Goal: Feedback & Contribution: Contribute content

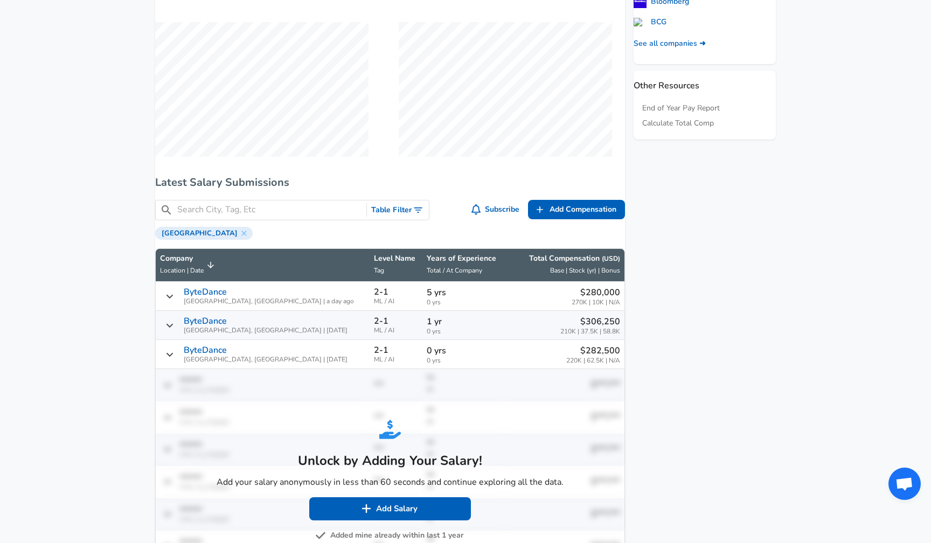
scroll to position [810, 0]
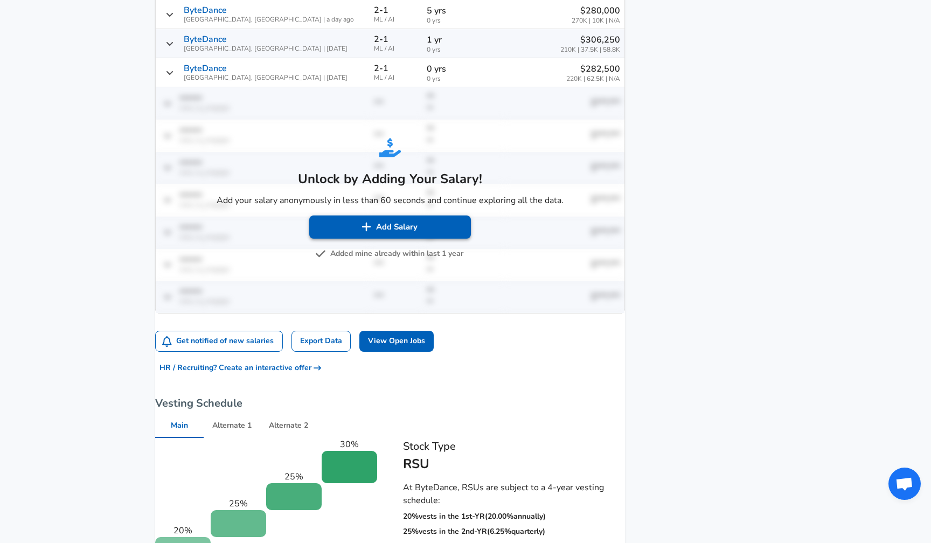
click at [409, 238] on button "Add Salary" at bounding box center [390, 227] width 162 height 23
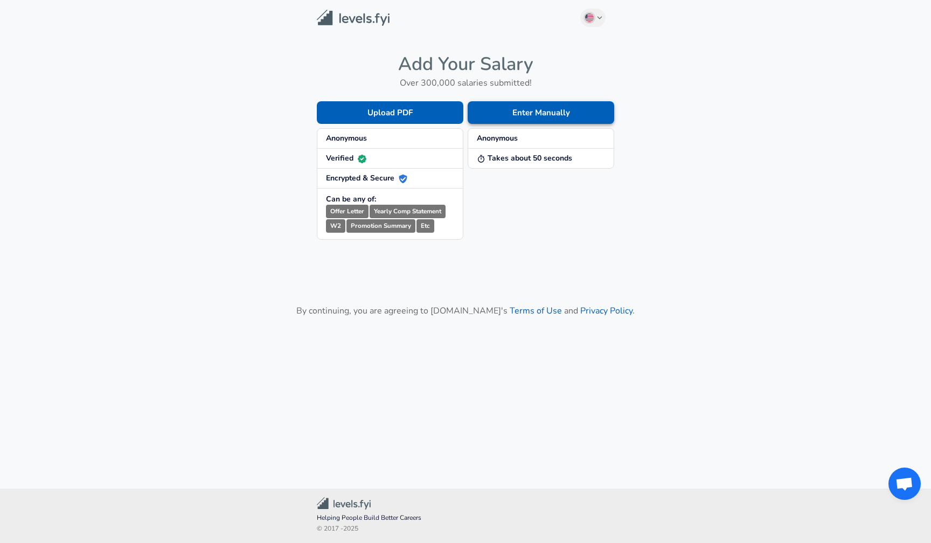
click at [523, 116] on button "Enter Manually" at bounding box center [541, 112] width 147 height 23
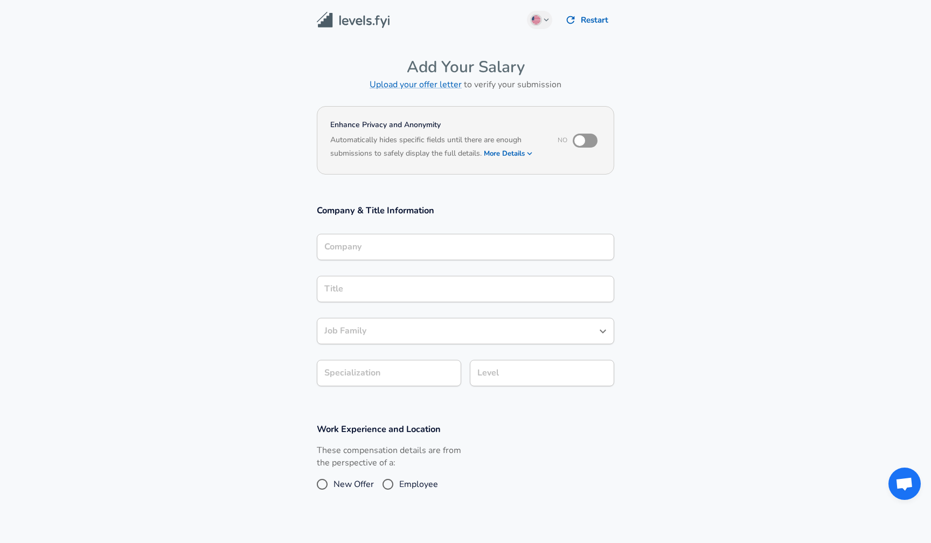
scroll to position [29, 0]
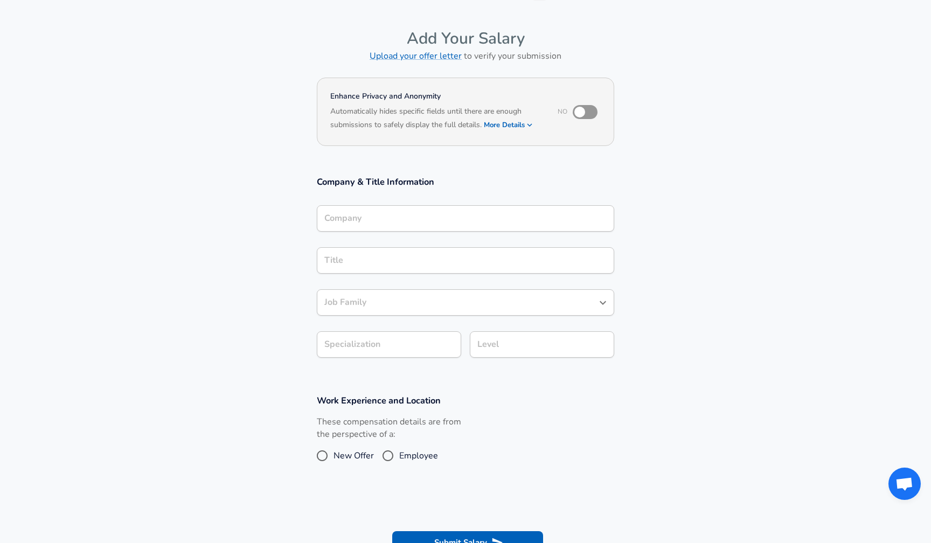
click at [409, 233] on div "Company Company" at bounding box center [466, 219] width 298 height 29
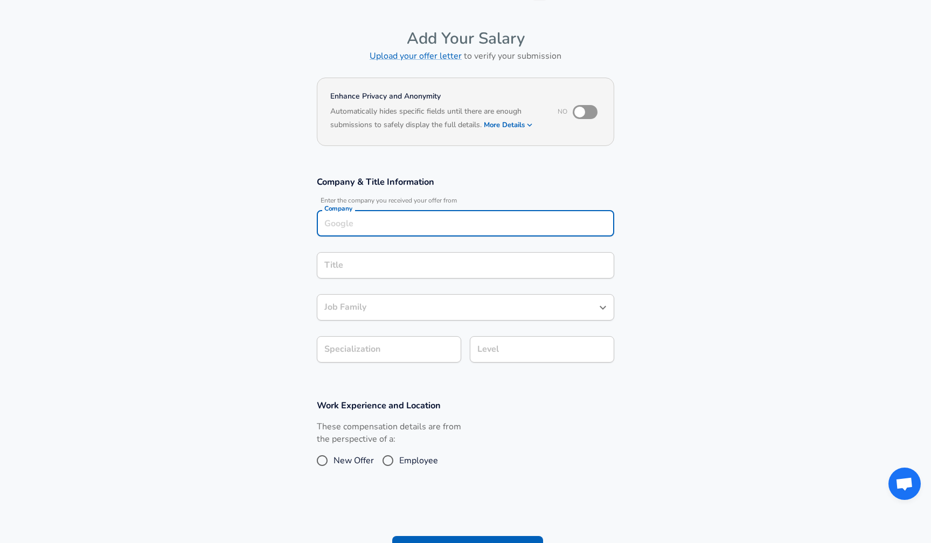
scroll to position [39, 0]
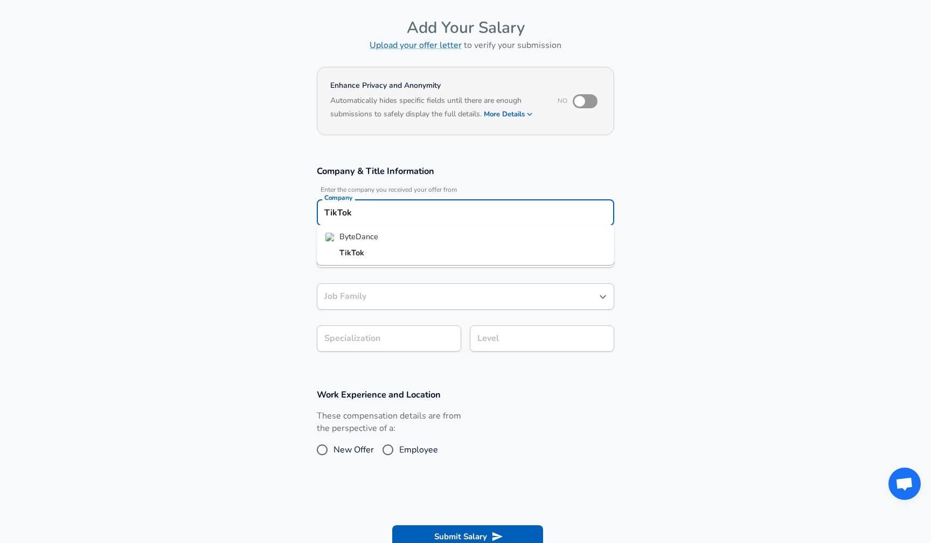
click at [394, 234] on li "ByteDance" at bounding box center [466, 237] width 298 height 16
type input "ByteDance"
click at [375, 256] on li "TikTok" at bounding box center [466, 253] width 298 height 16
click at [398, 218] on input "TikTok" at bounding box center [466, 212] width 288 height 17
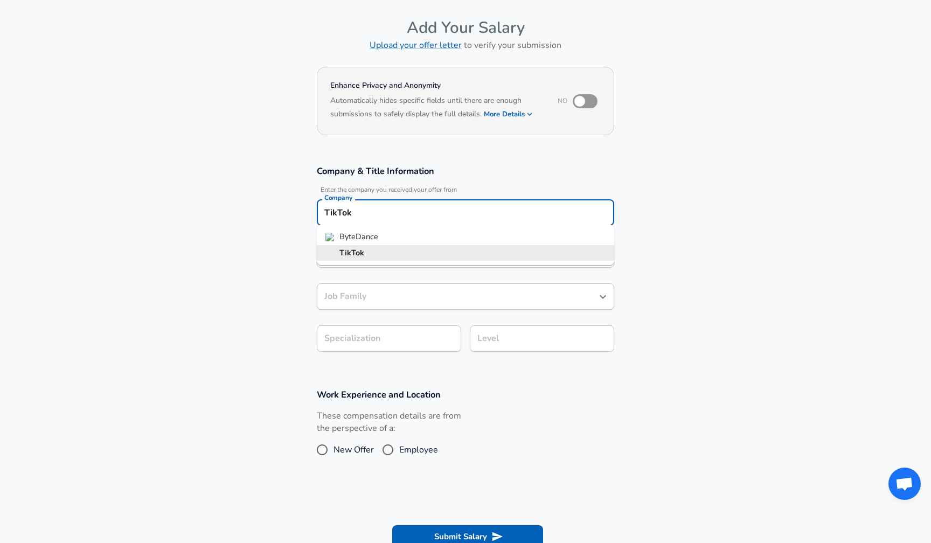
click at [398, 218] on input "TikTok" at bounding box center [466, 212] width 288 height 17
click at [375, 236] on span "ByteDance" at bounding box center [359, 236] width 39 height 11
type input "ByteDance"
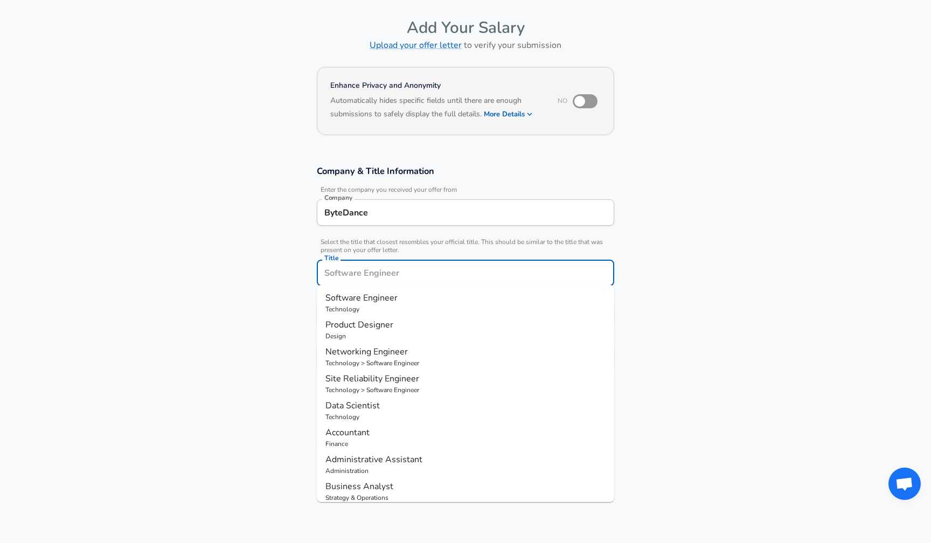
click at [370, 265] on input "Title" at bounding box center [466, 273] width 288 height 17
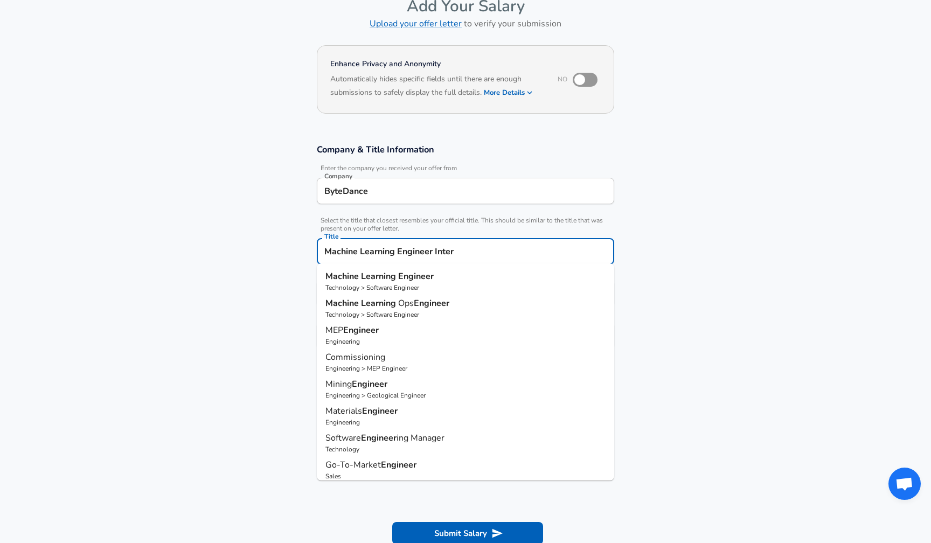
type input "Machine Learning Engineer Intern"
click at [468, 542] on button "Submit Salary" at bounding box center [467, 533] width 151 height 23
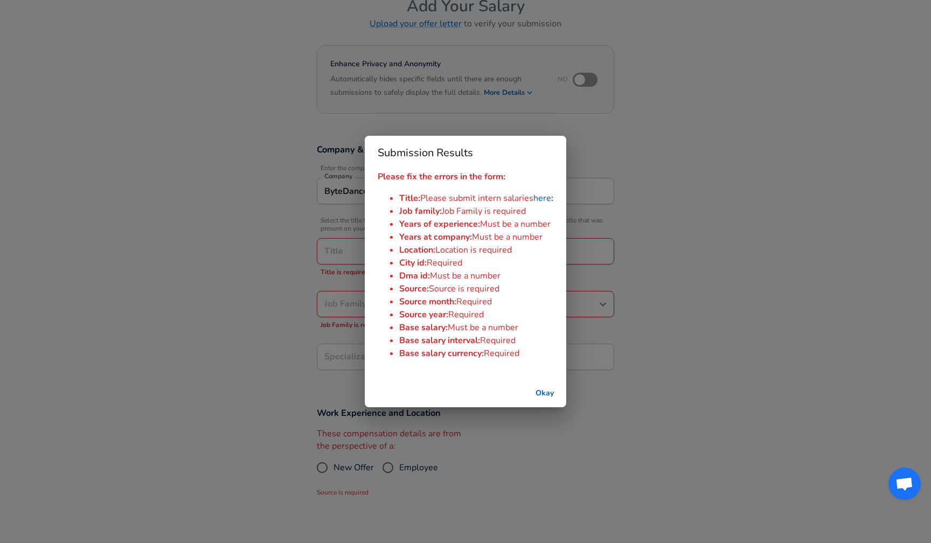
click at [540, 197] on link "here" at bounding box center [543, 198] width 18 height 12
click at [542, 391] on button "Okay" at bounding box center [545, 394] width 34 height 20
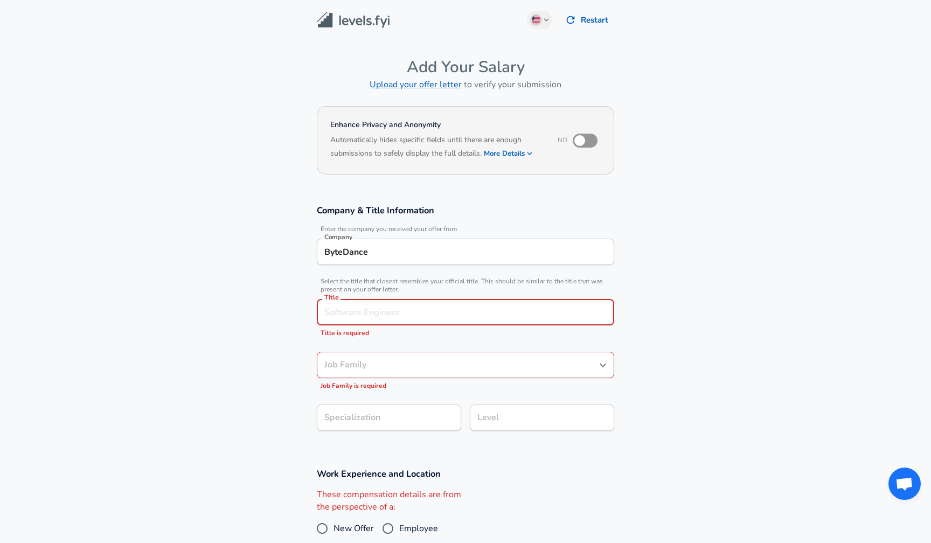
scroll to position [0, 0]
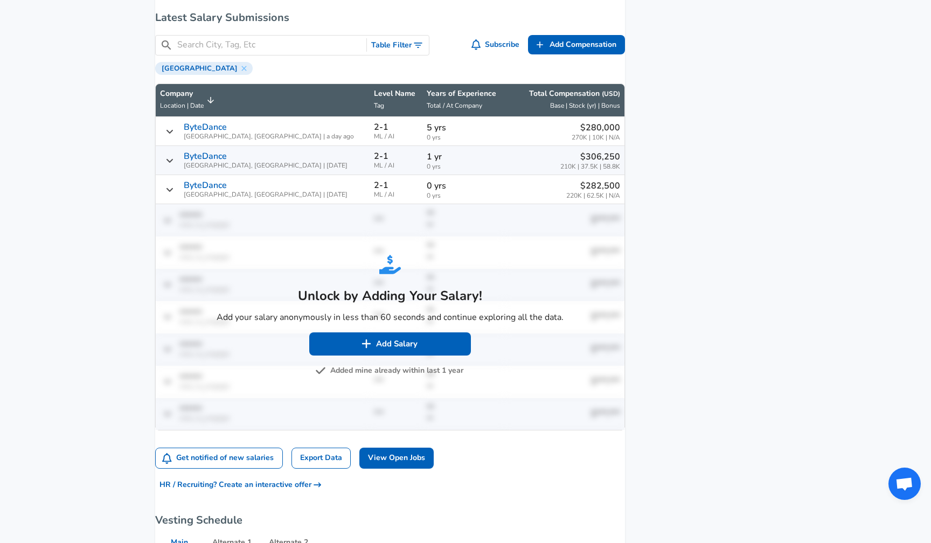
scroll to position [690, 0]
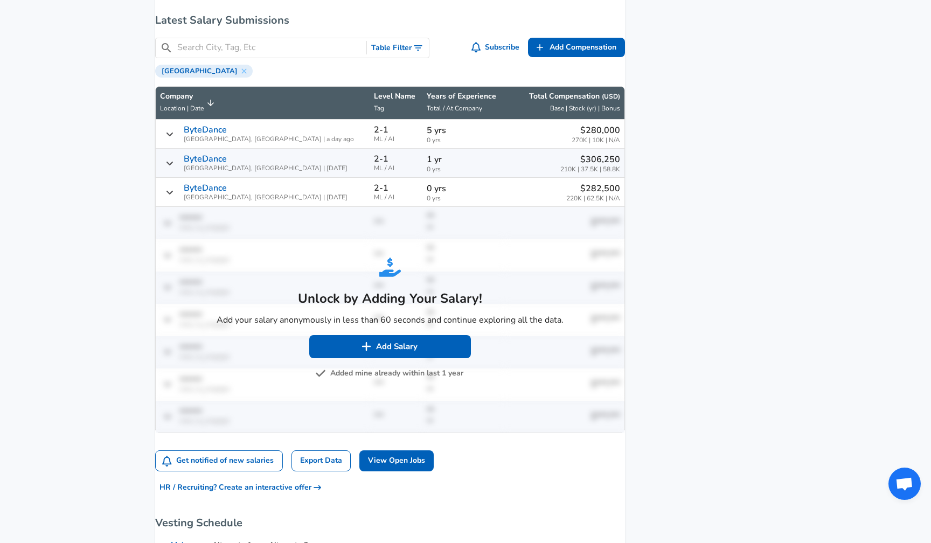
click at [398, 381] on button "Added mine already within last 1 year" at bounding box center [390, 373] width 146 height 13
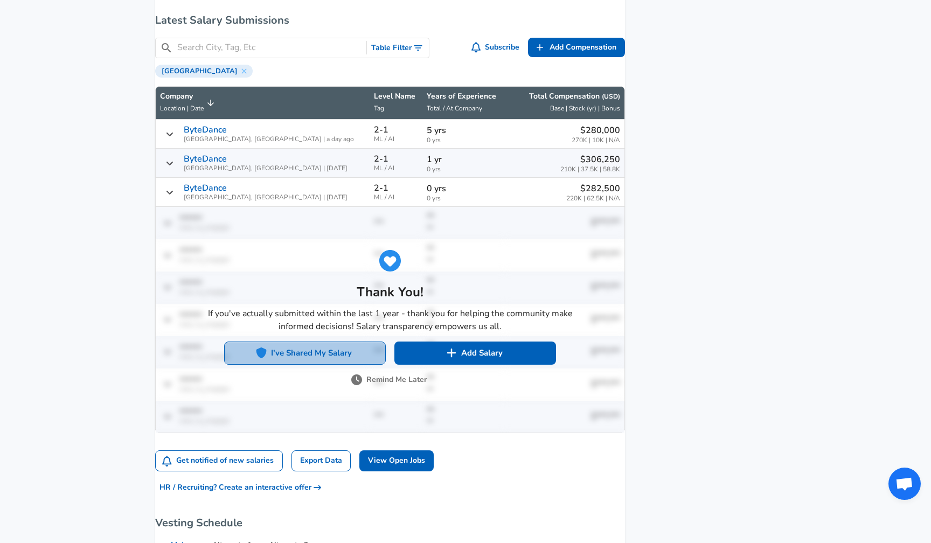
click at [351, 354] on button "I've Shared My Salary" at bounding box center [305, 353] width 162 height 23
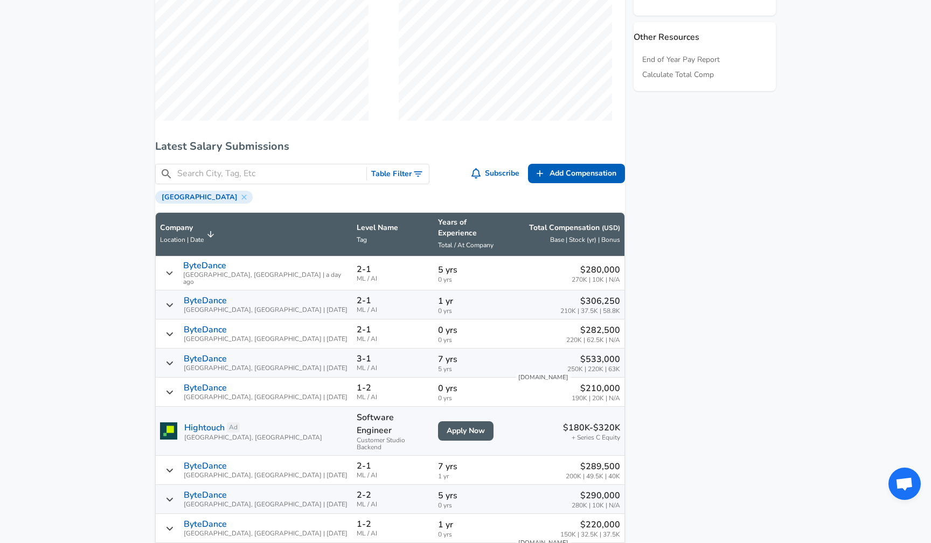
scroll to position [561, 0]
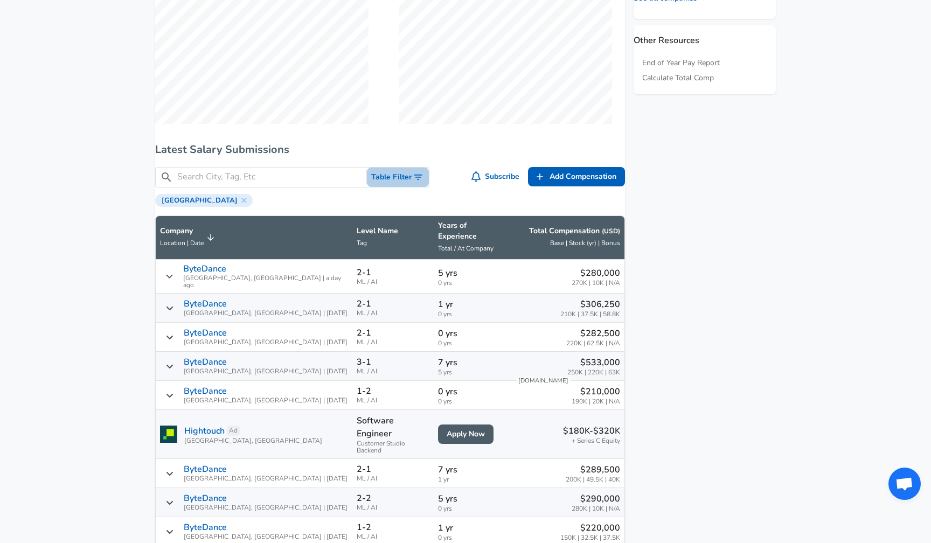
click at [413, 183] on icon "Toggle Search Filters" at bounding box center [418, 177] width 11 height 11
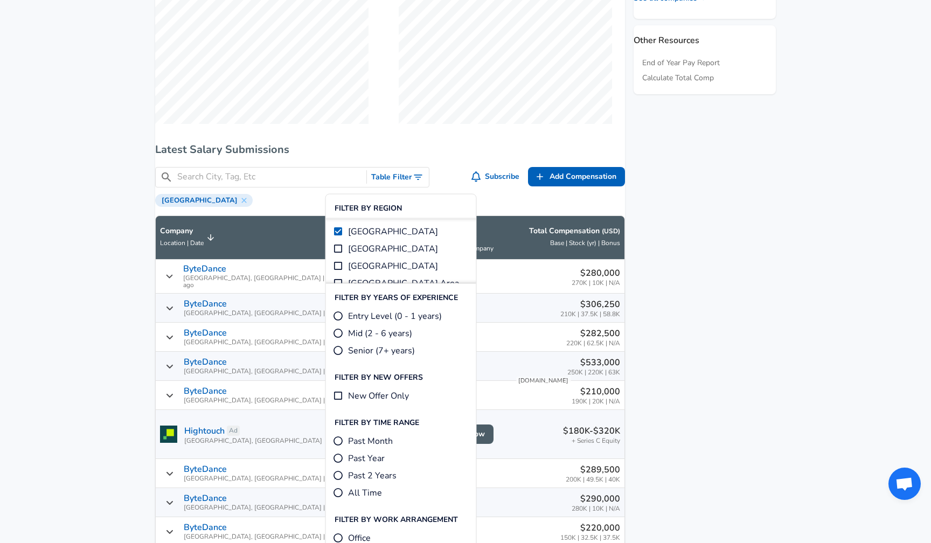
scroll to position [0, 0]
click at [377, 239] on li "[GEOGRAPHIC_DATA]" at bounding box center [403, 231] width 146 height 17
click at [376, 249] on span "[GEOGRAPHIC_DATA]" at bounding box center [393, 249] width 90 height 13
click at [344, 249] on input "[GEOGRAPHIC_DATA]" at bounding box center [338, 249] width 11 height 11
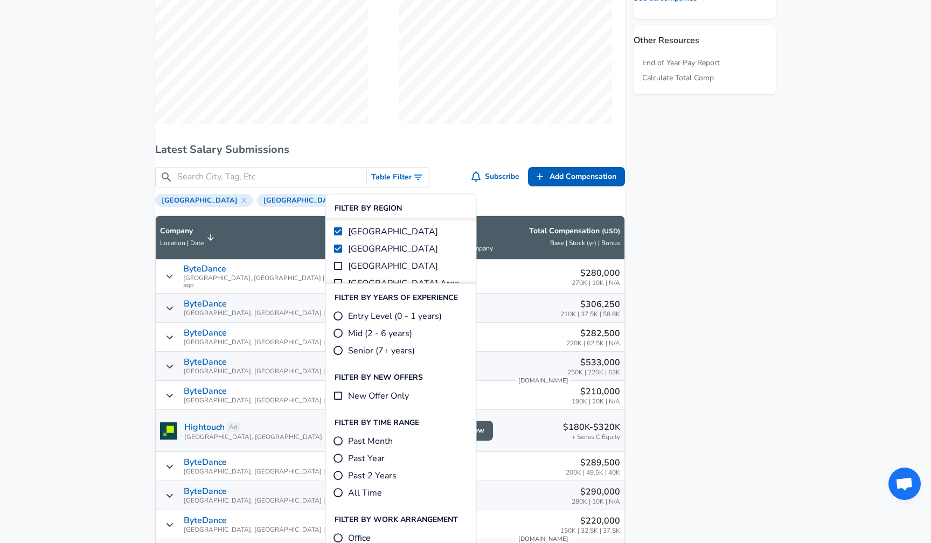
click at [378, 230] on span "[GEOGRAPHIC_DATA]" at bounding box center [393, 231] width 90 height 13
click at [344, 230] on input "[GEOGRAPHIC_DATA]" at bounding box center [338, 231] width 11 height 11
checkbox input "false"
click at [379, 234] on span "[GEOGRAPHIC_DATA]" at bounding box center [393, 231] width 90 height 13
click at [344, 234] on input "[GEOGRAPHIC_DATA]" at bounding box center [338, 231] width 11 height 11
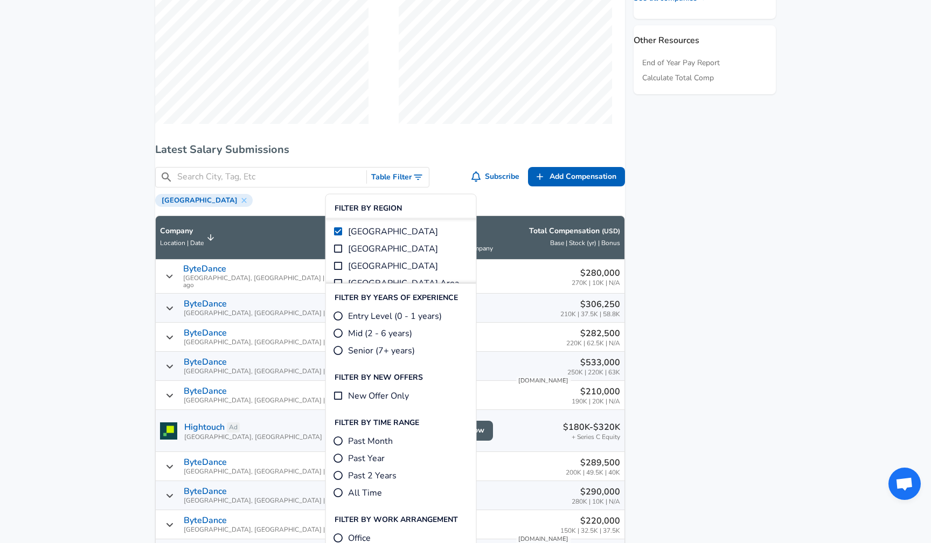
checkbox input "false"
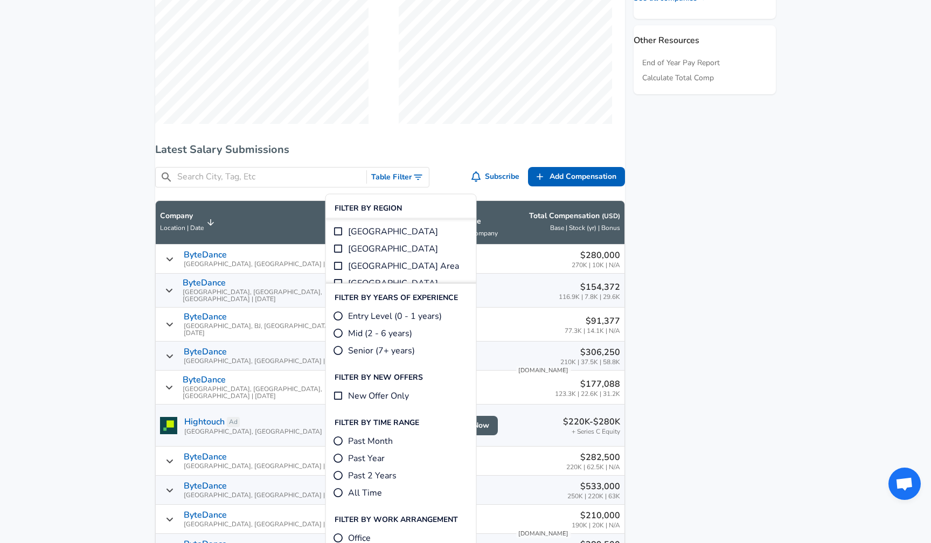
click at [380, 234] on span "[GEOGRAPHIC_DATA]" at bounding box center [393, 231] width 90 height 13
click at [344, 234] on input "[GEOGRAPHIC_DATA]" at bounding box center [338, 231] width 11 height 11
checkbox input "true"
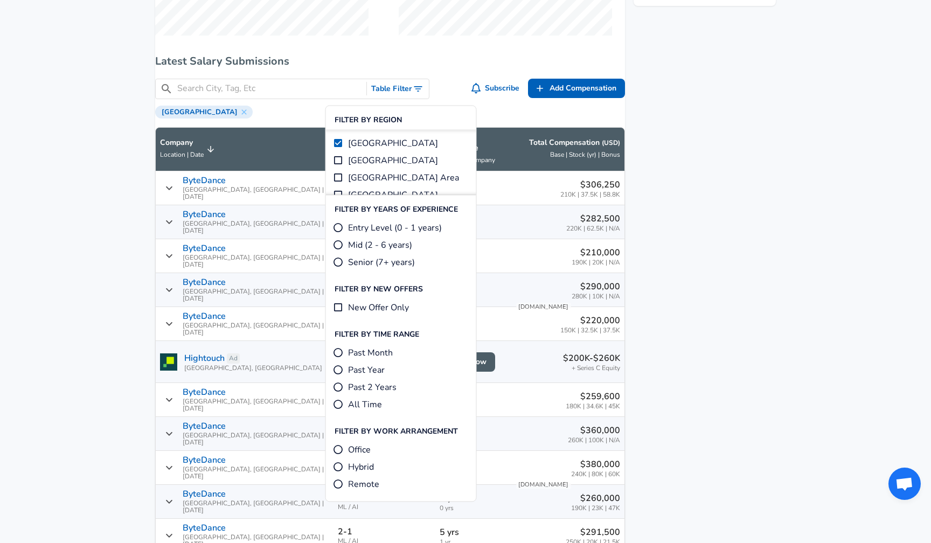
scroll to position [658, 0]
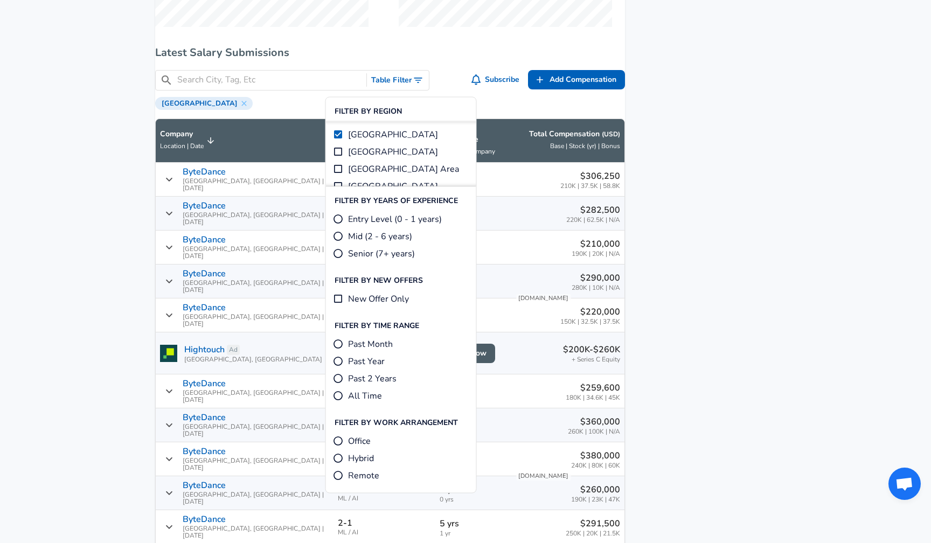
click at [384, 222] on span "Entry Level (0 - 1 years)" at bounding box center [395, 219] width 94 height 13
click at [344, 222] on input "Entry Level (0 - 1 years)" at bounding box center [338, 219] width 11 height 11
radio input "true"
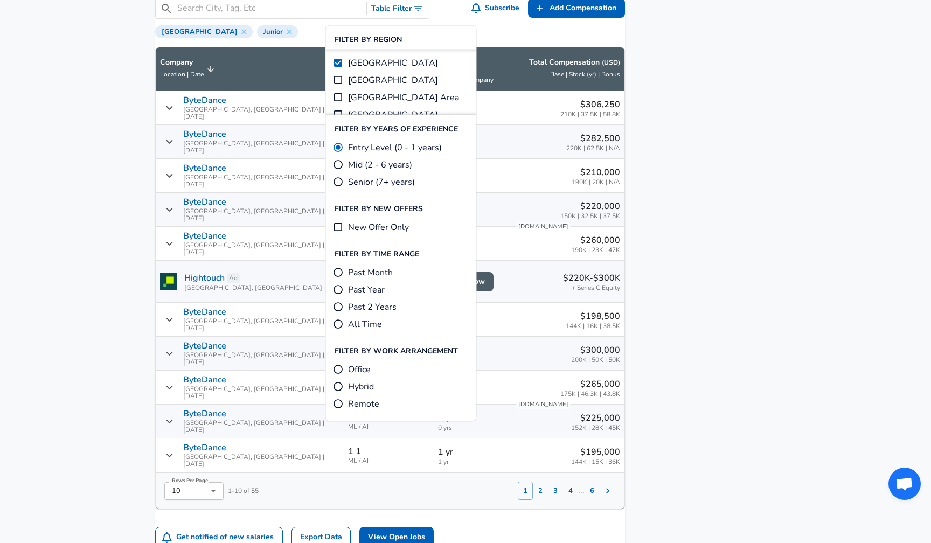
scroll to position [751, 0]
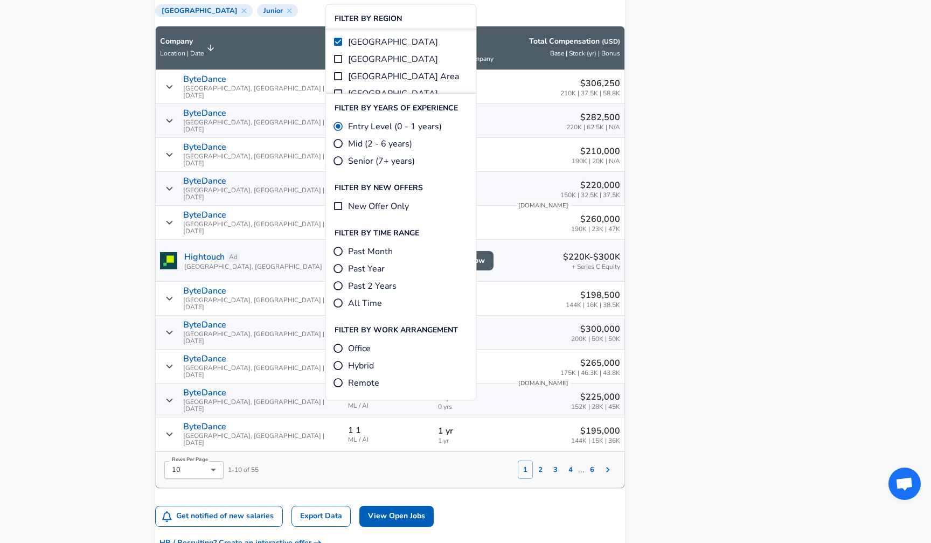
click at [696, 339] on aside "Featured Jobs Senior Software Engineer - Simulation Turbineone • [GEOGRAPHIC_DA…" at bounding box center [700, 199] width 151 height 1608
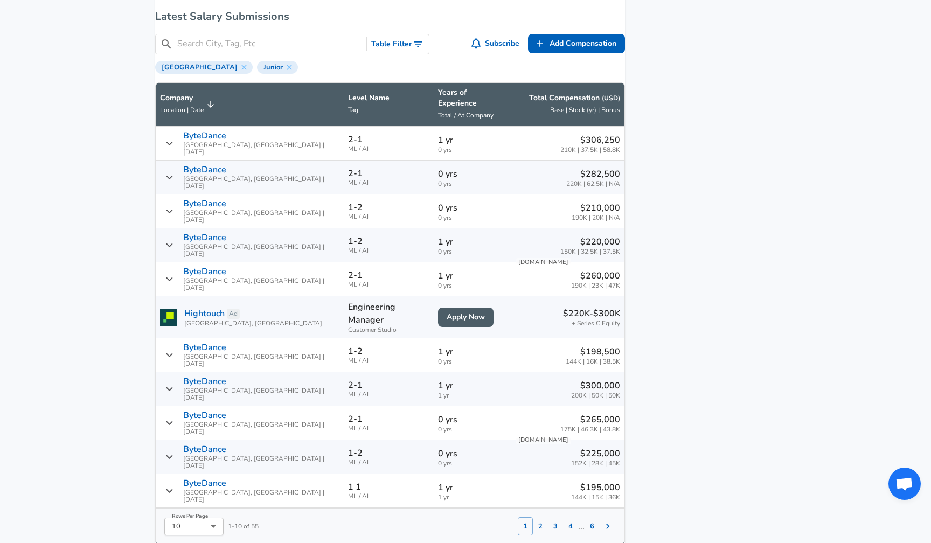
scroll to position [632, 0]
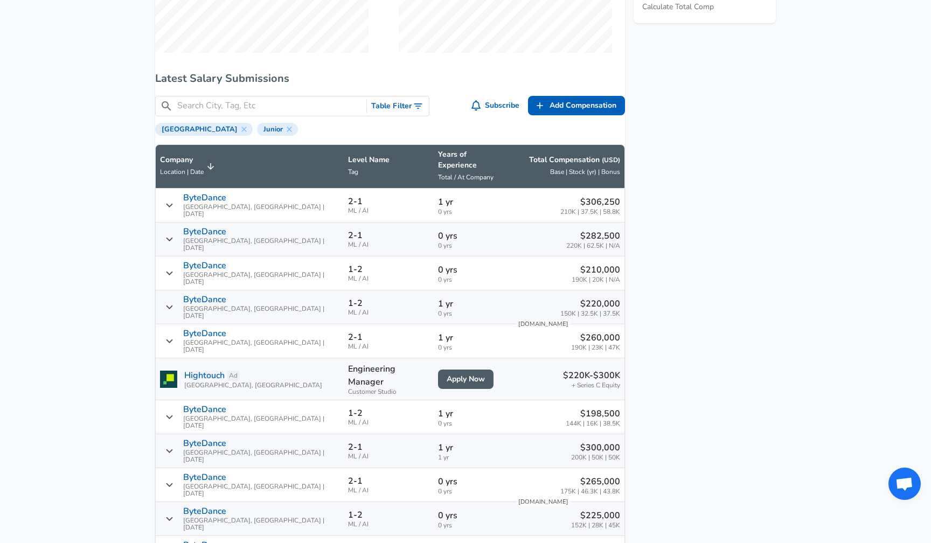
click at [323, 113] on input "Search City, Tag, Etc" at bounding box center [269, 105] width 185 height 13
click at [174, 201] on icon "Salary Submissions" at bounding box center [169, 205] width 8 height 9
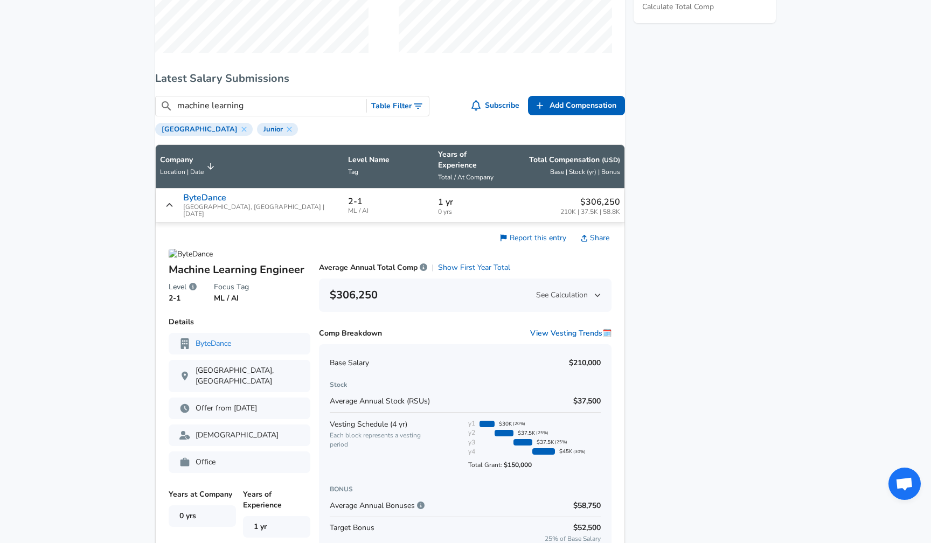
click at [174, 201] on icon "Salary Submissions" at bounding box center [169, 205] width 8 height 9
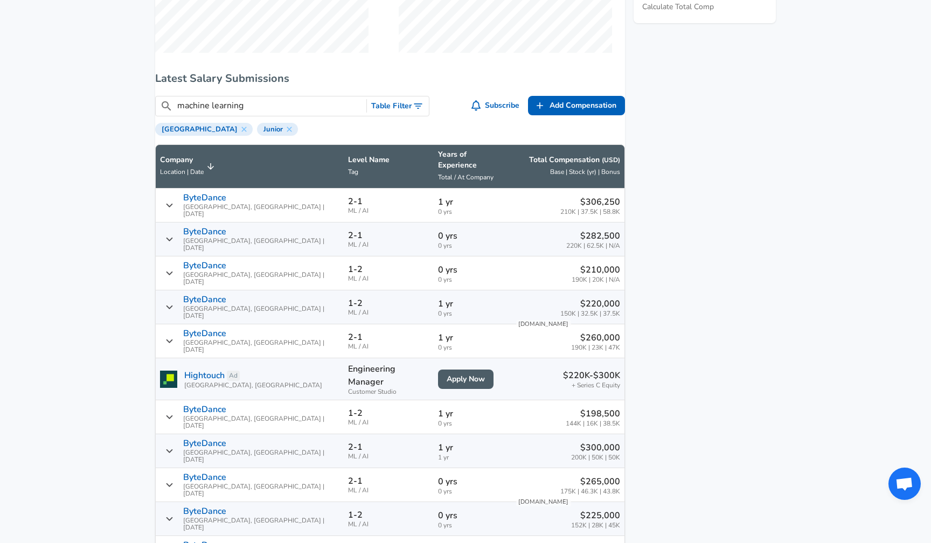
click at [174, 201] on icon "Salary Submissions" at bounding box center [169, 205] width 8 height 9
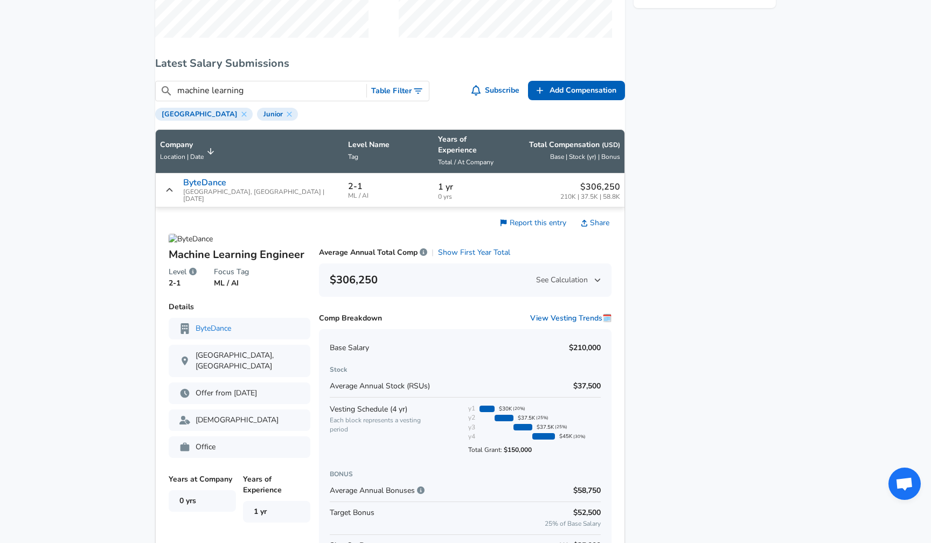
scroll to position [635, 0]
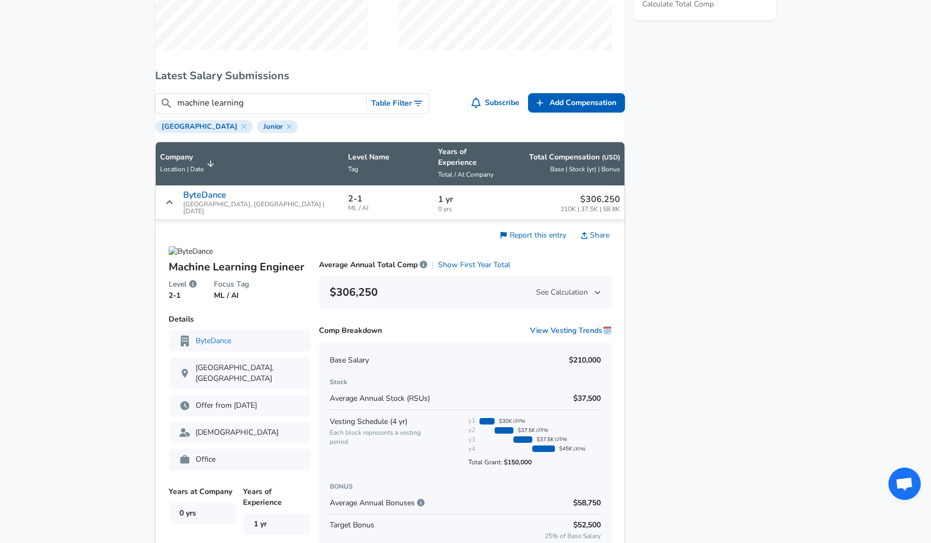
click at [280, 110] on input "machine learning" at bounding box center [269, 102] width 185 height 13
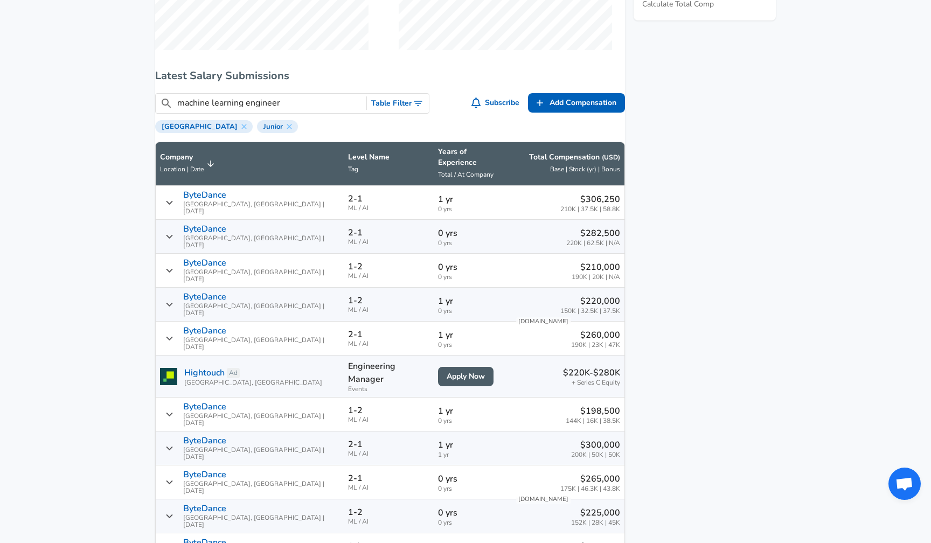
type input "machine learning engineer"
click at [668, 284] on aside "Featured Jobs Senior Software Engineer - Simulation Turbineone • [GEOGRAPHIC_DA…" at bounding box center [700, 315] width 151 height 1608
click at [182, 220] on td "ByteDance [GEOGRAPHIC_DATA], [GEOGRAPHIC_DATA] | [DATE]" at bounding box center [250, 237] width 188 height 34
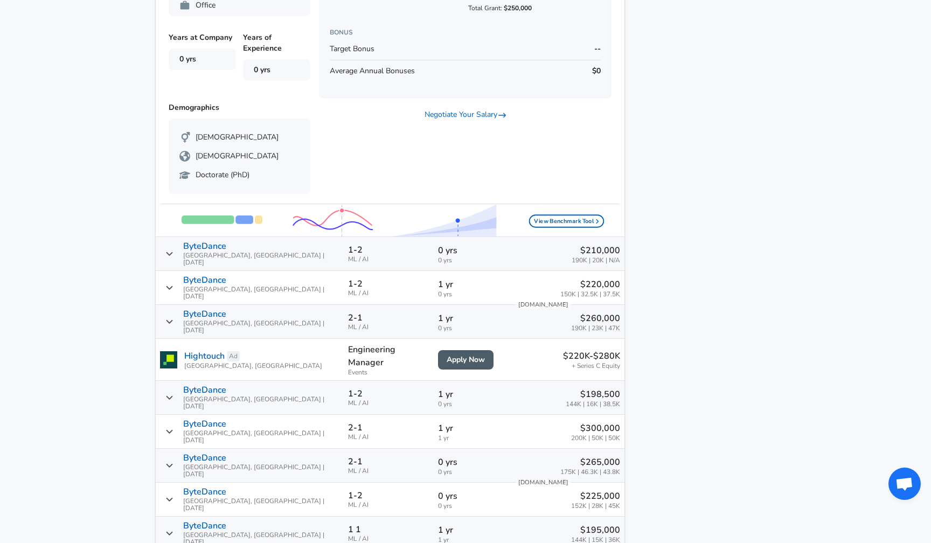
scroll to position [1127, 0]
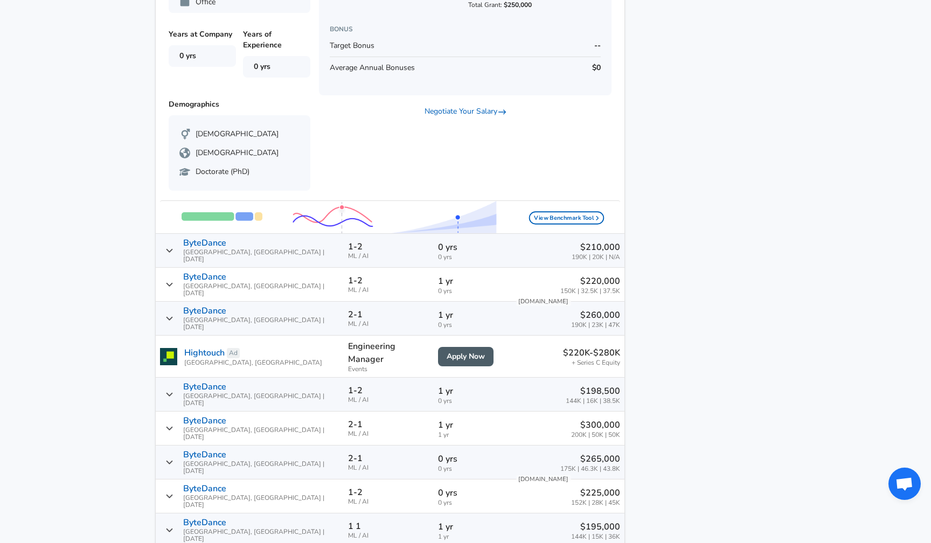
click at [283, 272] on div "ByteDance [GEOGRAPHIC_DATA], [GEOGRAPHIC_DATA] | [DATE]" at bounding box center [249, 284] width 179 height 25
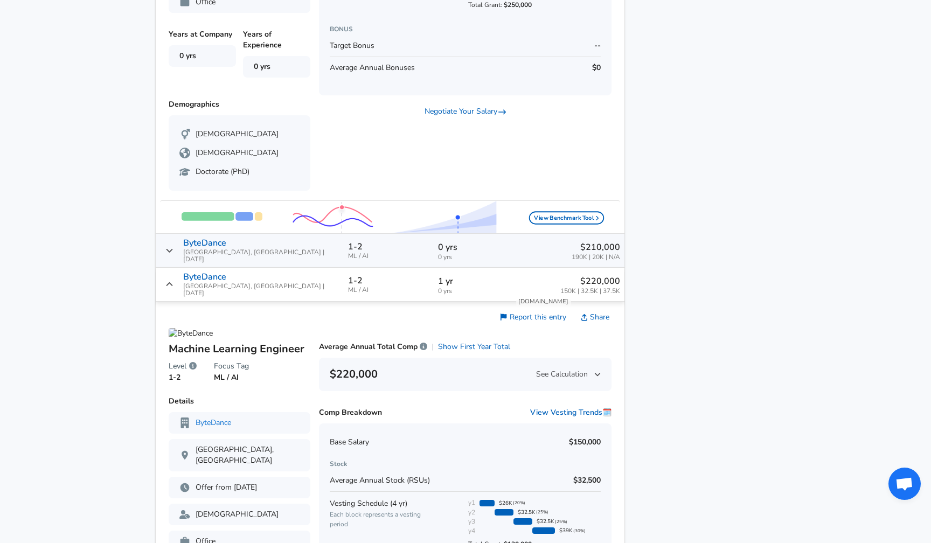
click at [344, 268] on td "1-2 ML / AI" at bounding box center [389, 285] width 91 height 34
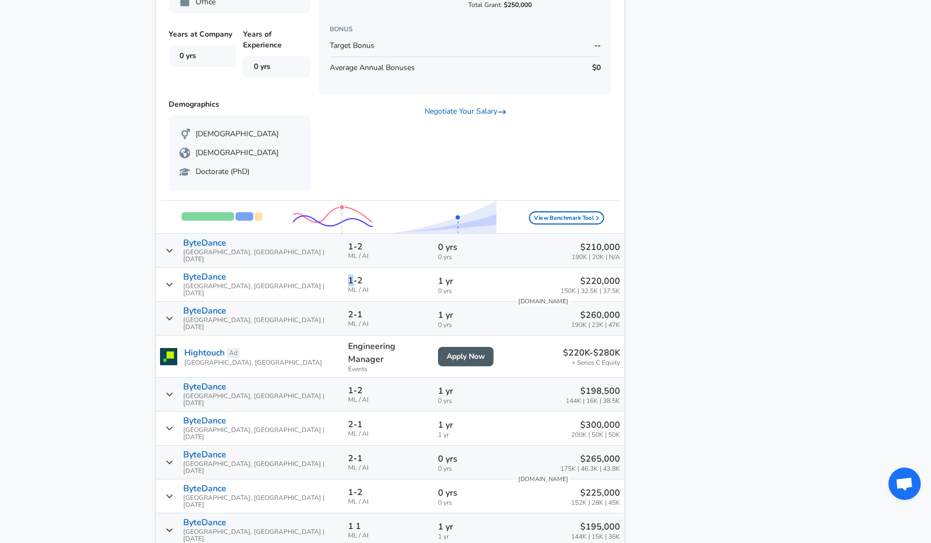
click at [344, 268] on td "1-2 ML / AI" at bounding box center [389, 285] width 91 height 34
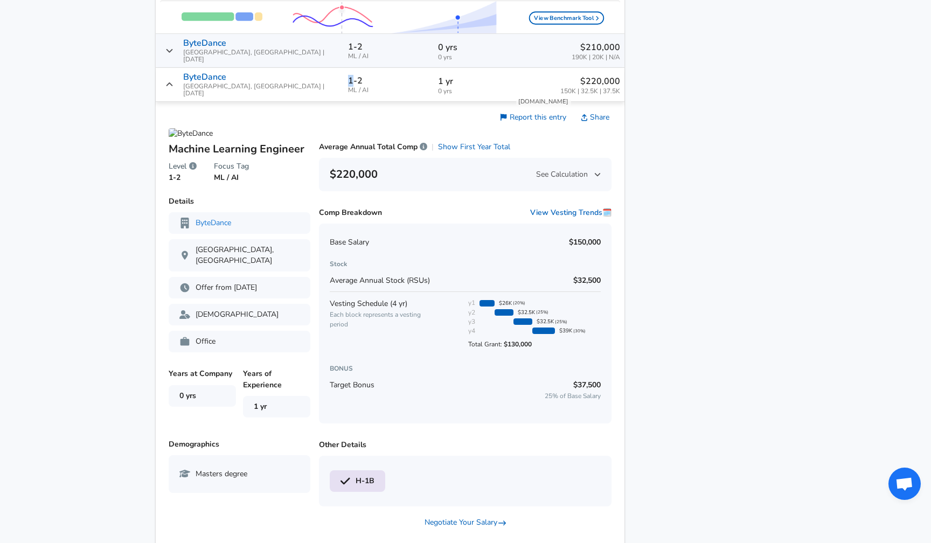
scroll to position [1297, 0]
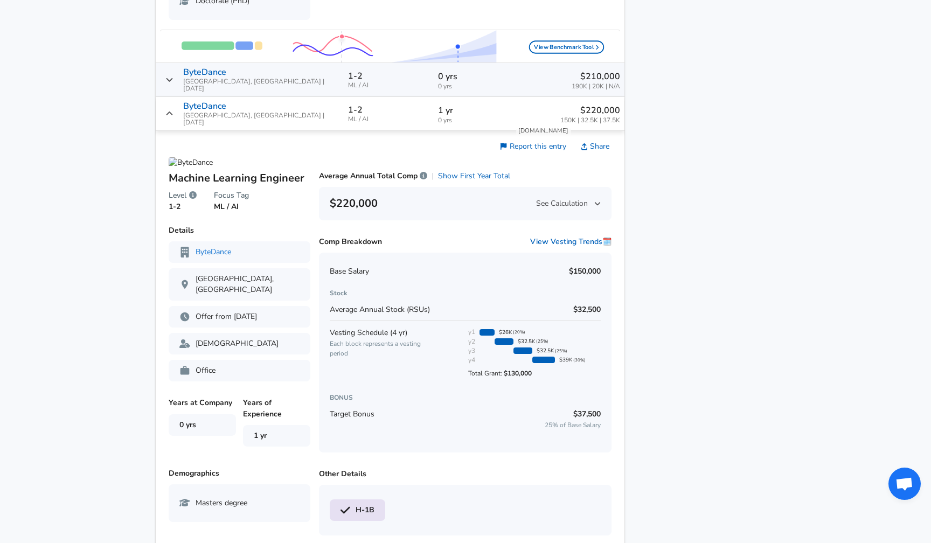
click at [275, 101] on div "ByteDance [GEOGRAPHIC_DATA], [GEOGRAPHIC_DATA] | [DATE]" at bounding box center [249, 113] width 179 height 25
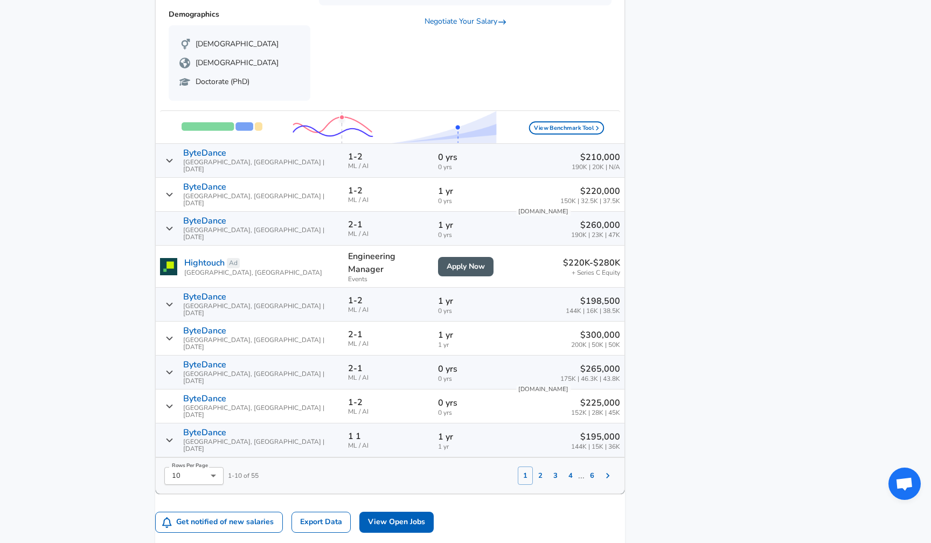
scroll to position [1207, 0]
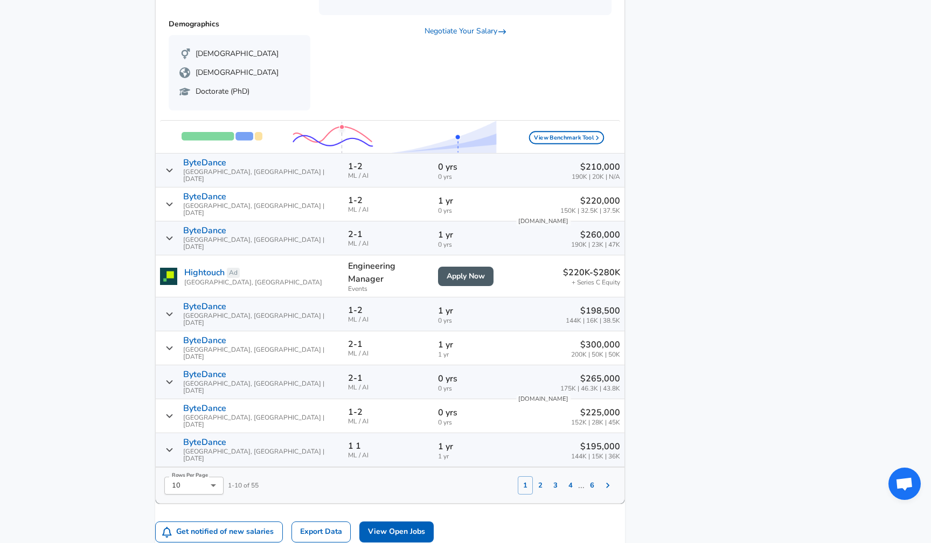
click at [391, 206] on span "ML / AI" at bounding box center [389, 209] width 82 height 7
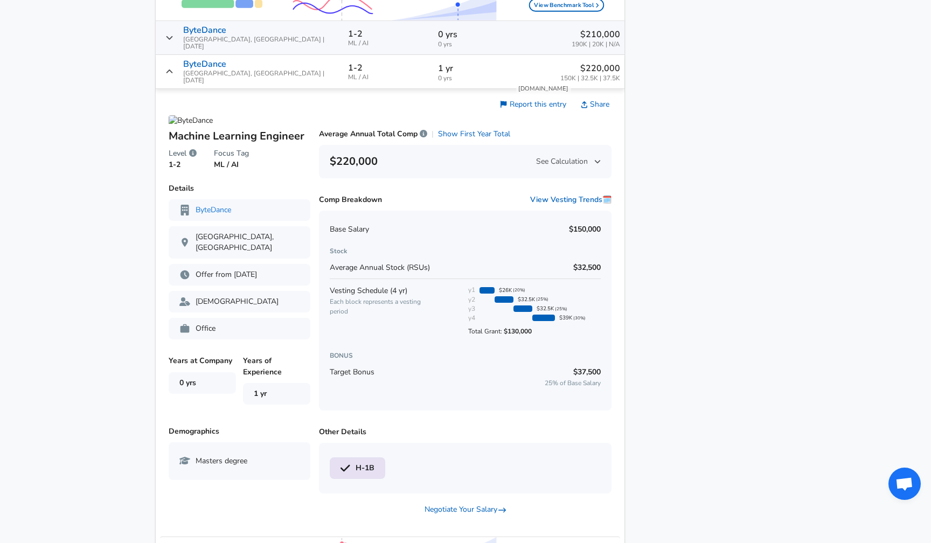
scroll to position [1338, 0]
click at [371, 75] on span "ML / AI" at bounding box center [389, 78] width 82 height 7
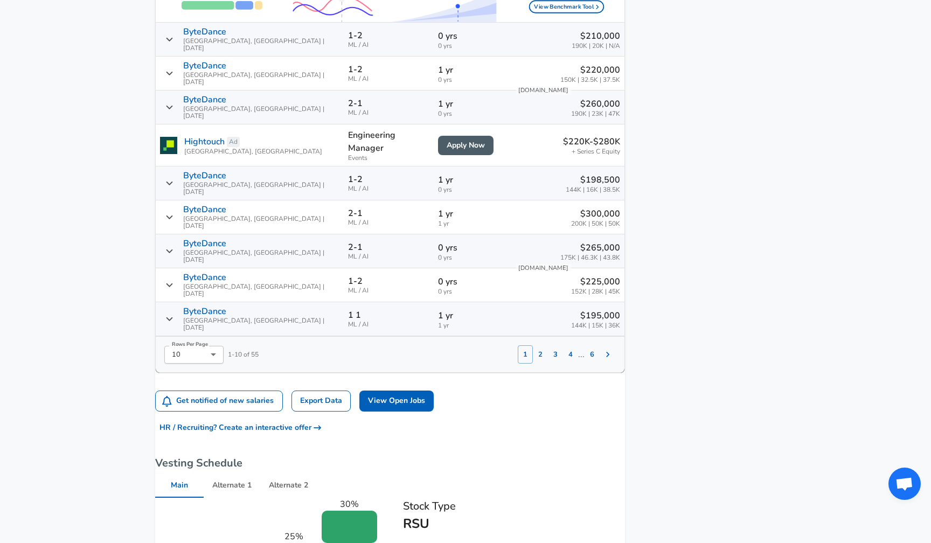
scroll to position [1325, 0]
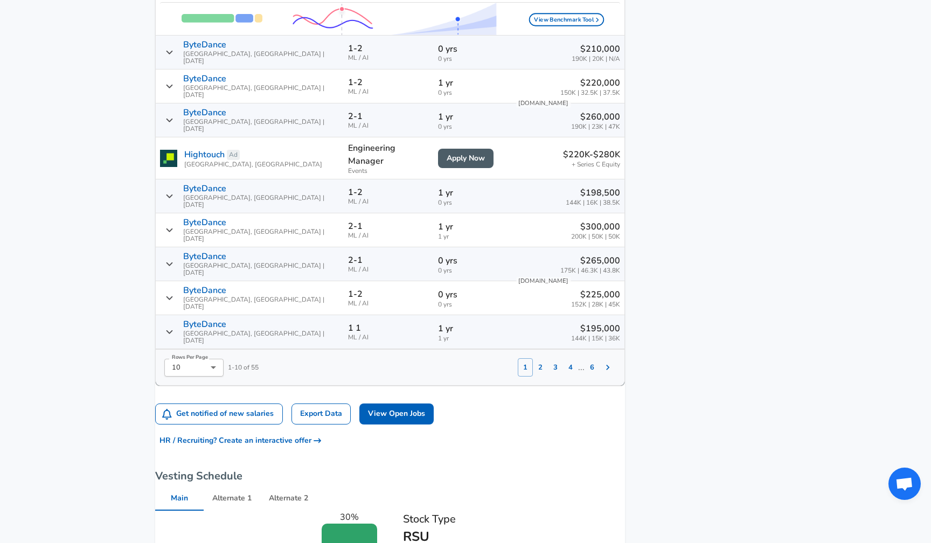
click at [374, 38] on td "1-2 ML / AI" at bounding box center [389, 53] width 91 height 34
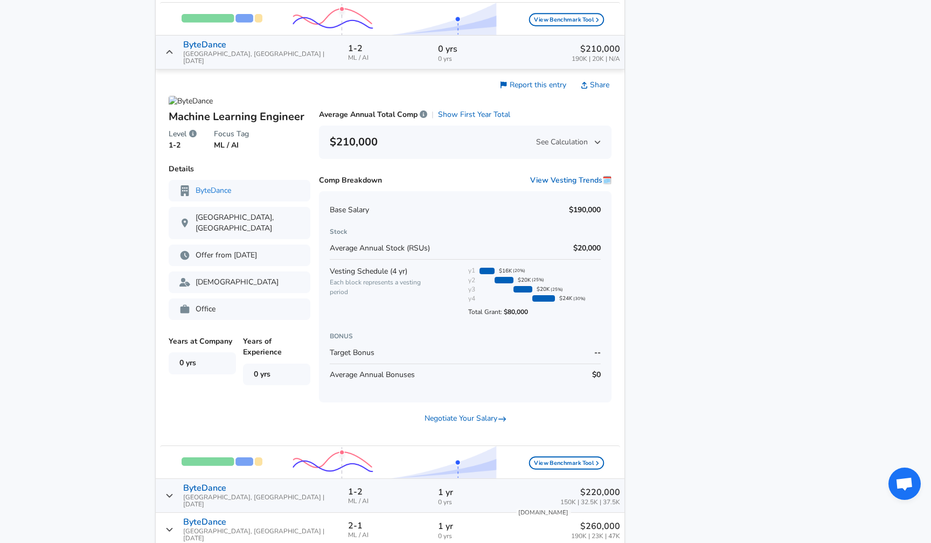
click at [374, 38] on td "1-2 ML / AI" at bounding box center [389, 53] width 91 height 34
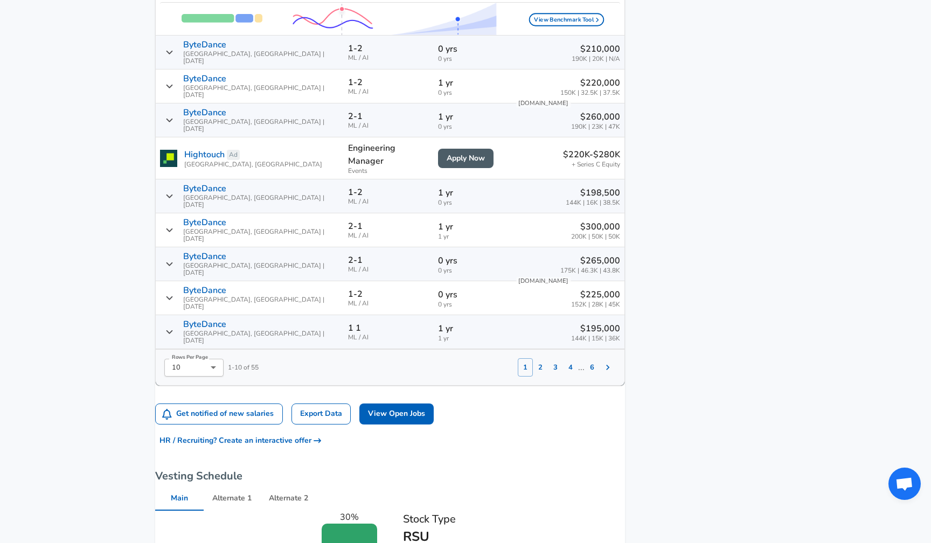
click at [371, 70] on td "1-2 ML / AI" at bounding box center [389, 87] width 91 height 34
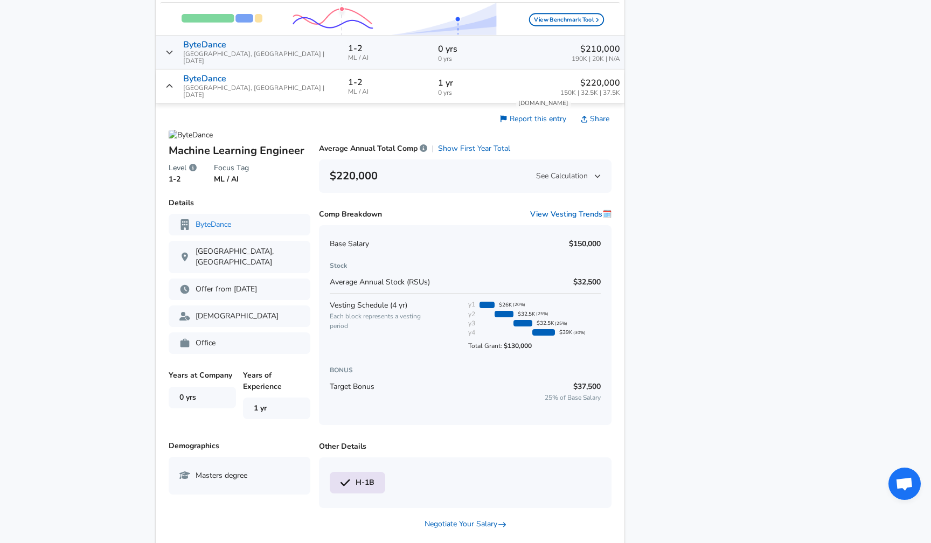
click at [374, 70] on td "1-2 ML / AI" at bounding box center [389, 87] width 91 height 34
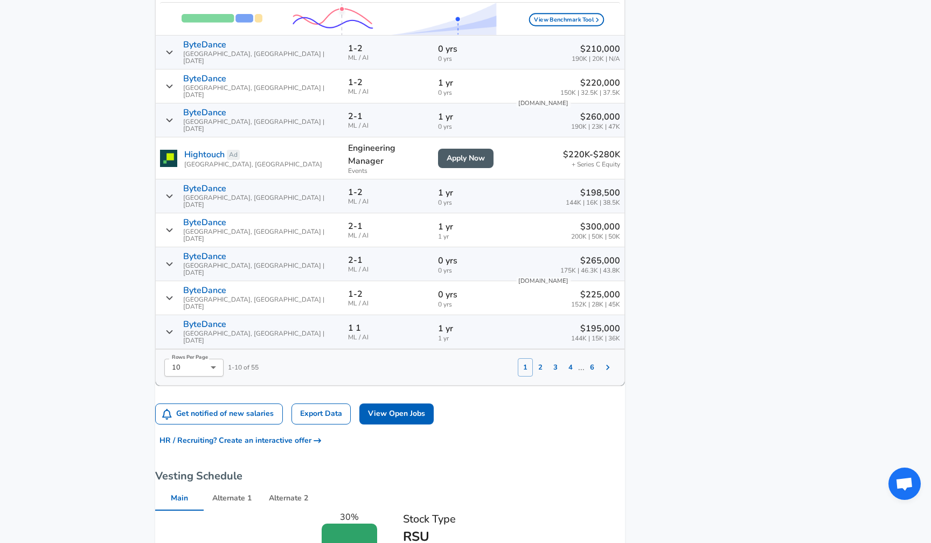
click at [371, 70] on td "1-2 ML / AI" at bounding box center [389, 87] width 91 height 34
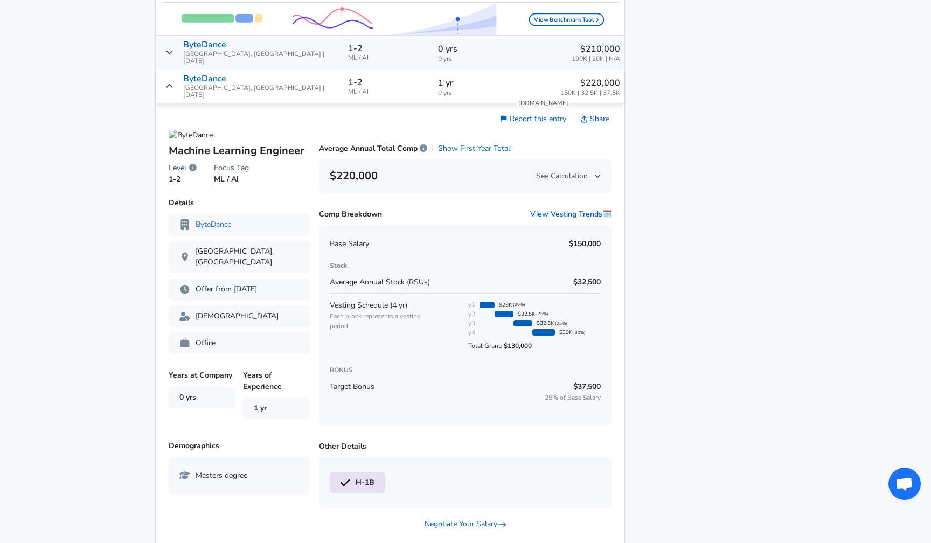
click at [371, 70] on td "1-2 ML / AI" at bounding box center [389, 87] width 91 height 34
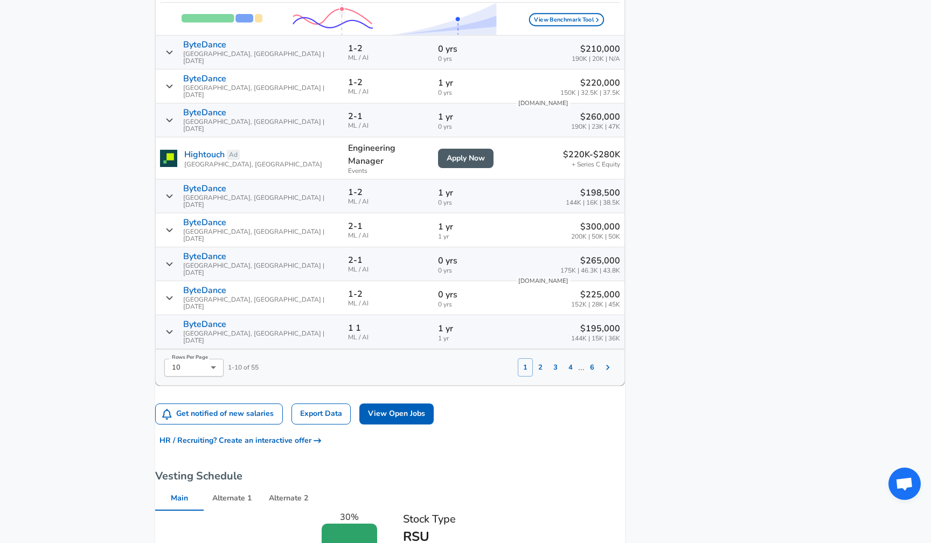
click at [373, 42] on td "1-2 ML / AI" at bounding box center [389, 53] width 91 height 34
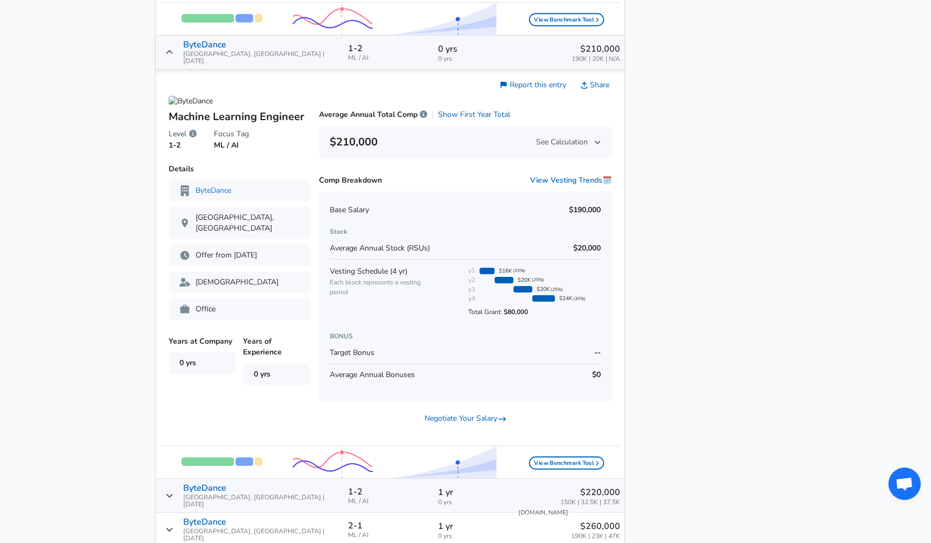
click at [375, 40] on td "1-2 ML / AI" at bounding box center [389, 53] width 91 height 34
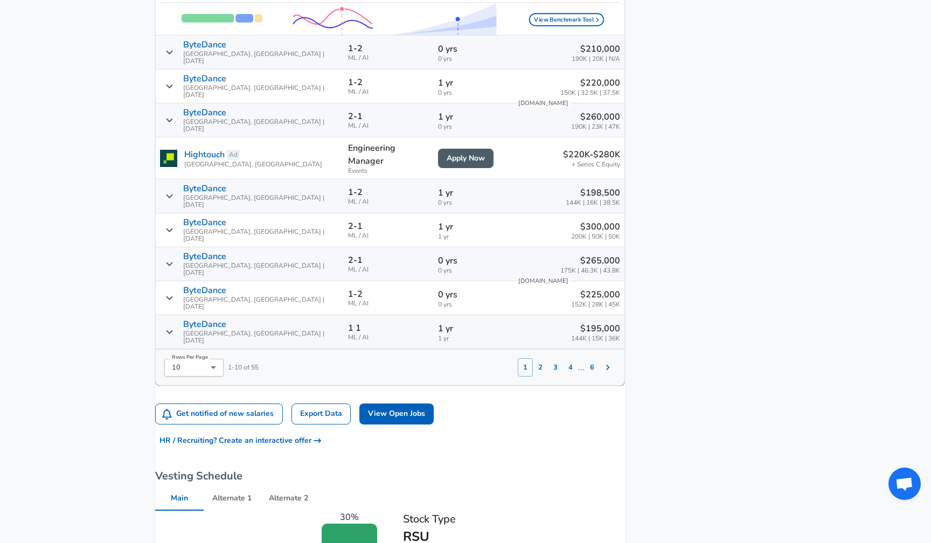
click at [378, 103] on td "2-1 ML / AI" at bounding box center [389, 120] width 91 height 34
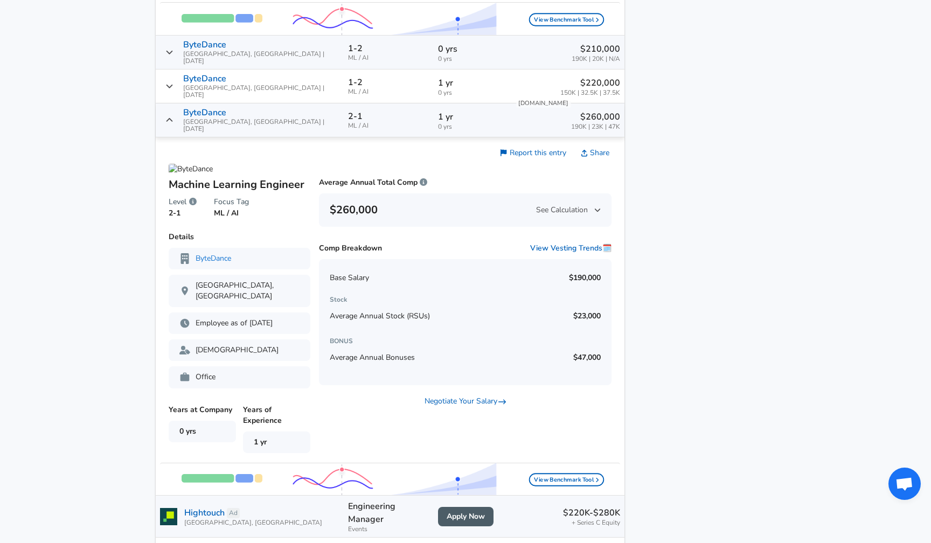
click at [377, 103] on td "2-1 ML / AI" at bounding box center [389, 120] width 91 height 34
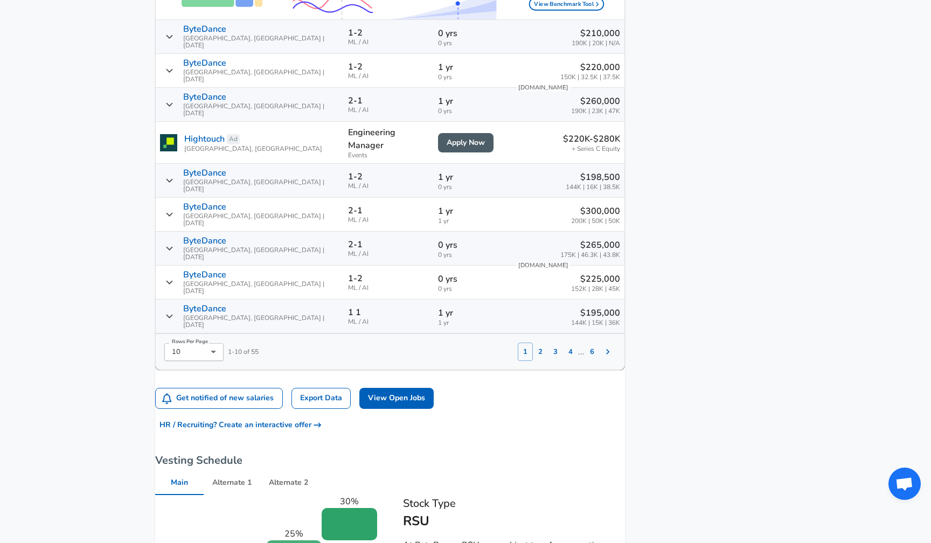
scroll to position [1341, 0]
click at [362, 163] on td "1-2 ML / AI" at bounding box center [389, 180] width 91 height 34
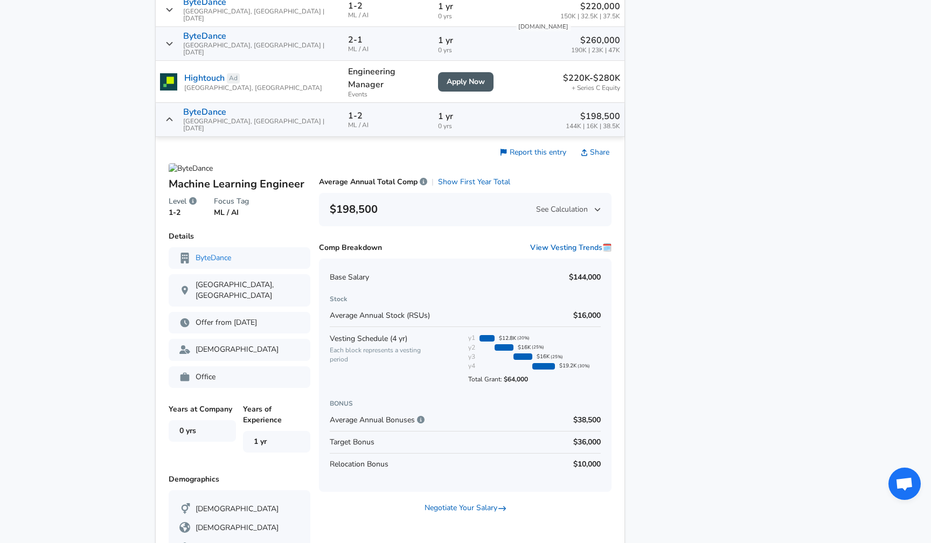
scroll to position [1374, 0]
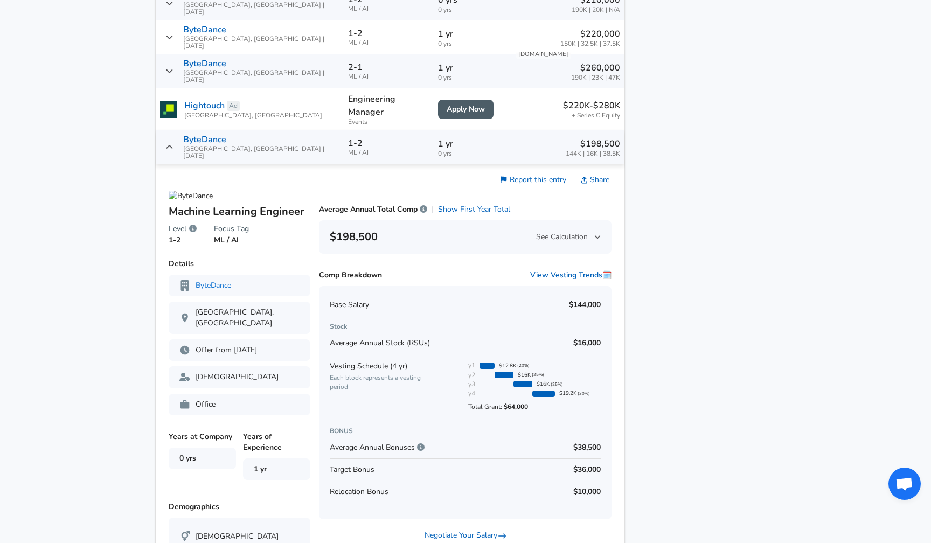
click at [371, 149] on span "ML / AI" at bounding box center [389, 152] width 82 height 7
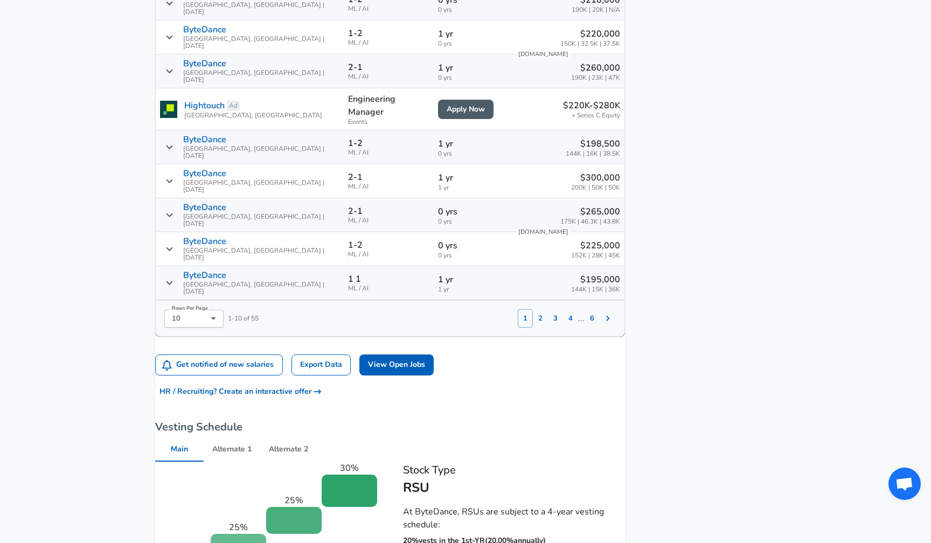
click at [372, 164] on td "2-1 ML / AI" at bounding box center [389, 181] width 91 height 34
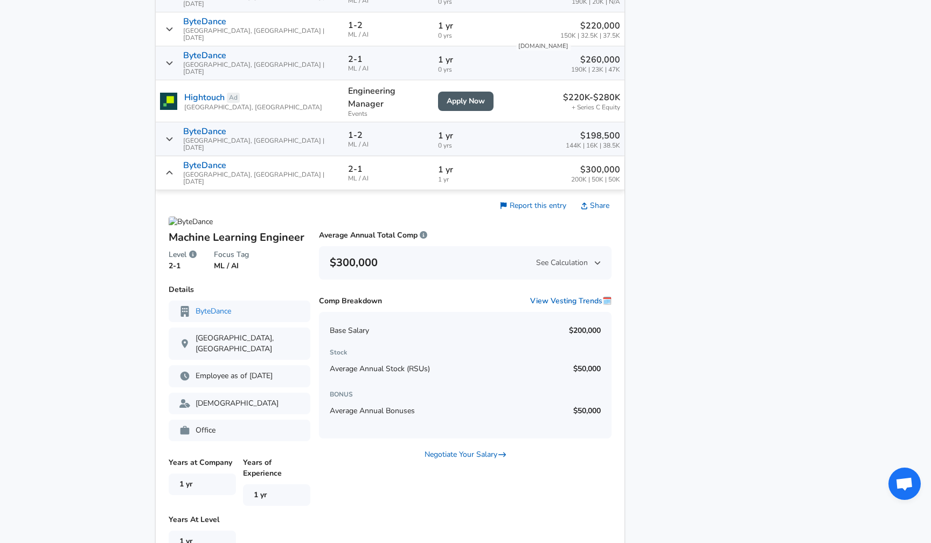
scroll to position [1381, 0]
click at [367, 157] on td "2-1 ML / AI" at bounding box center [389, 174] width 91 height 34
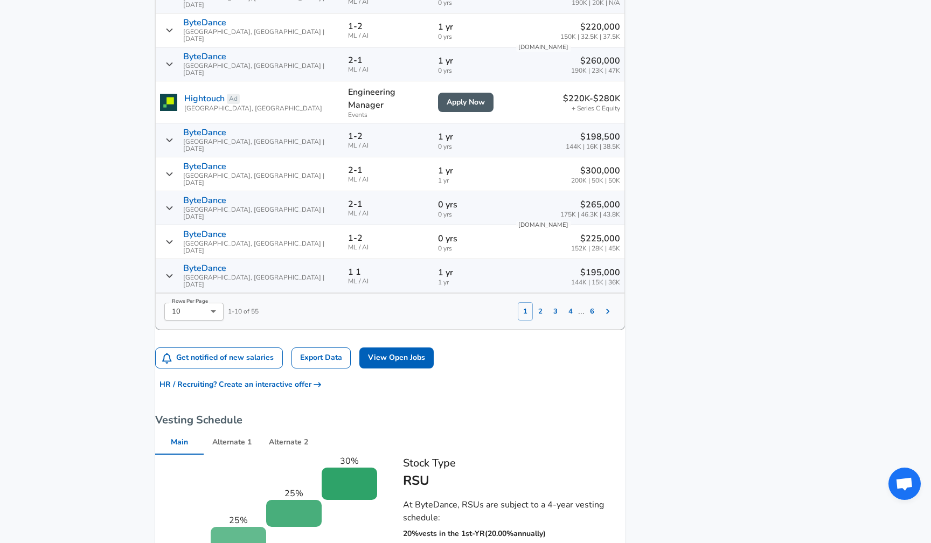
click at [374, 191] on td "2-1 ML / AI" at bounding box center [389, 208] width 91 height 34
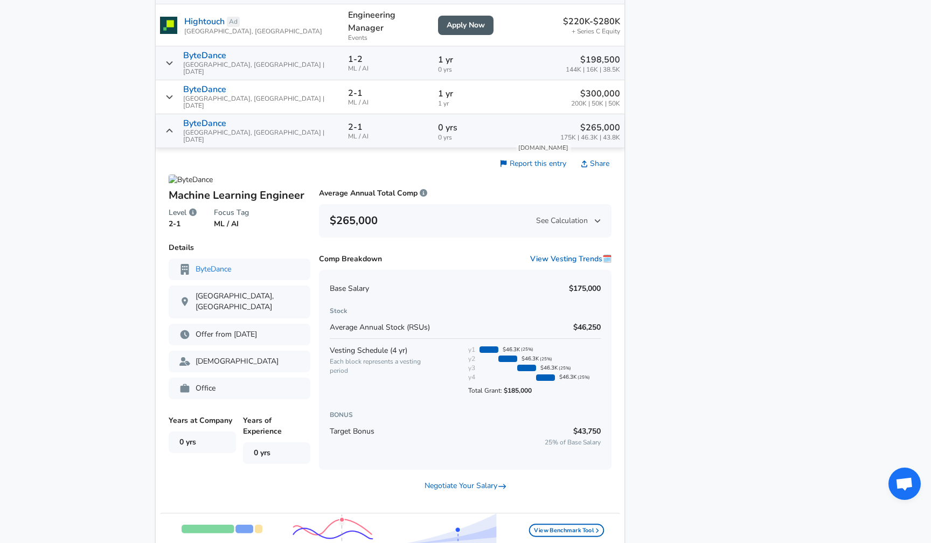
scroll to position [1445, 0]
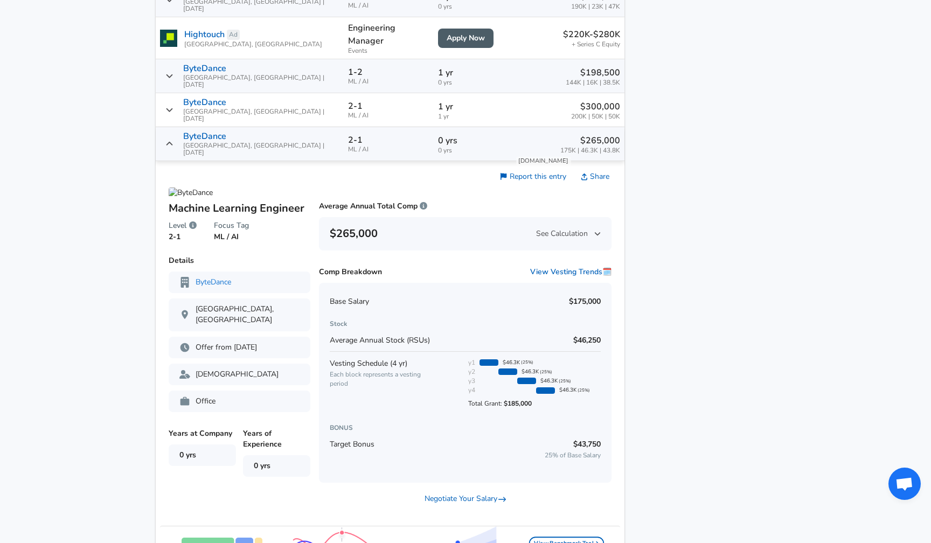
click at [381, 127] on td "2-1 ML / AI" at bounding box center [389, 144] width 91 height 34
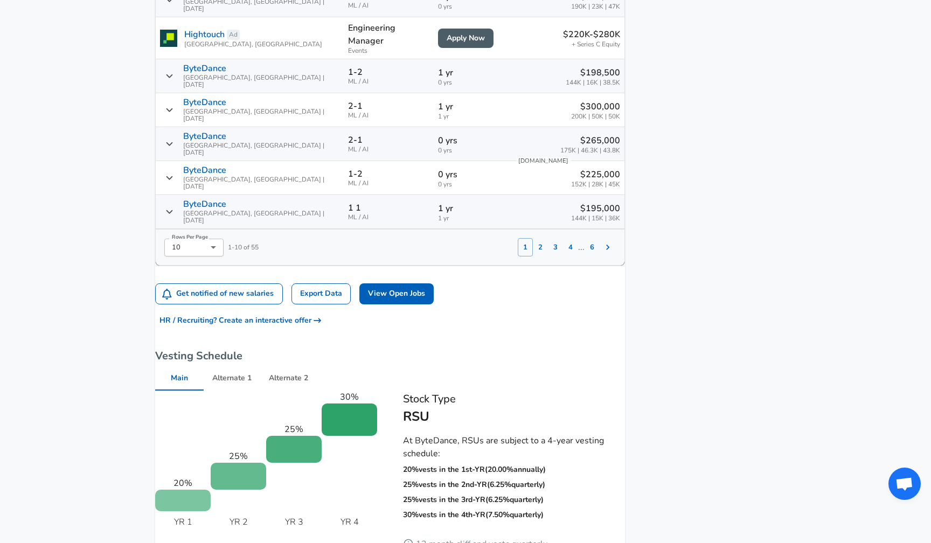
click at [383, 180] on span "ML / AI" at bounding box center [389, 183] width 82 height 7
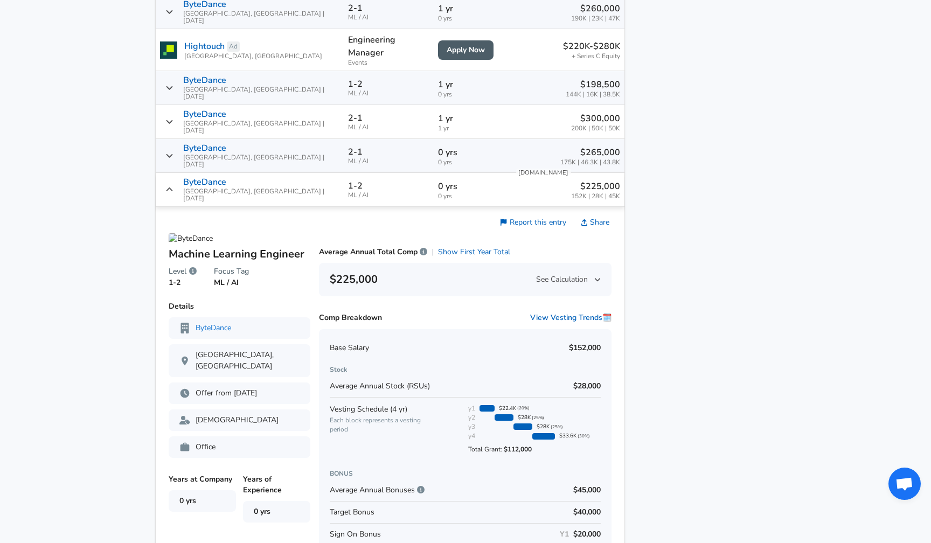
scroll to position [1433, 0]
click at [376, 174] on td "1-2 ML / AI" at bounding box center [389, 191] width 91 height 34
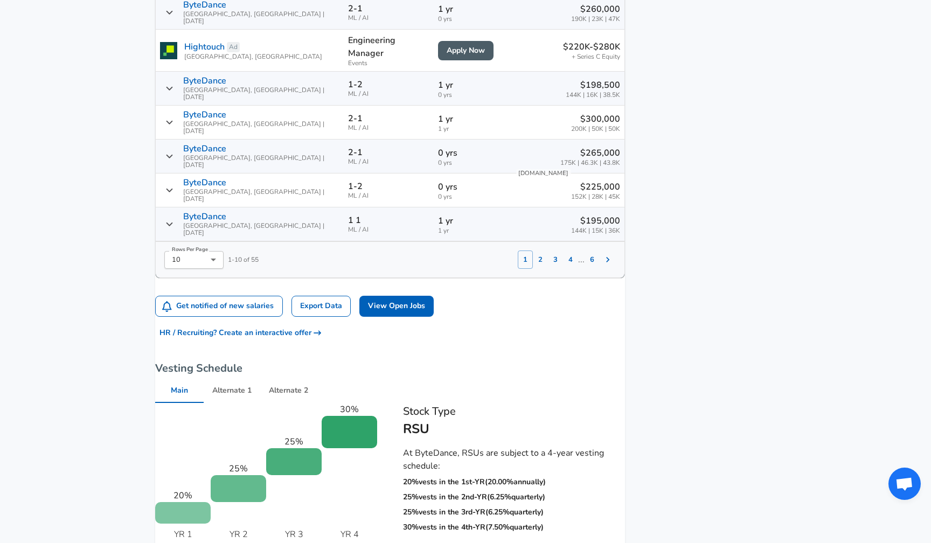
click at [379, 208] on td "1 1 ML / AI" at bounding box center [389, 225] width 91 height 34
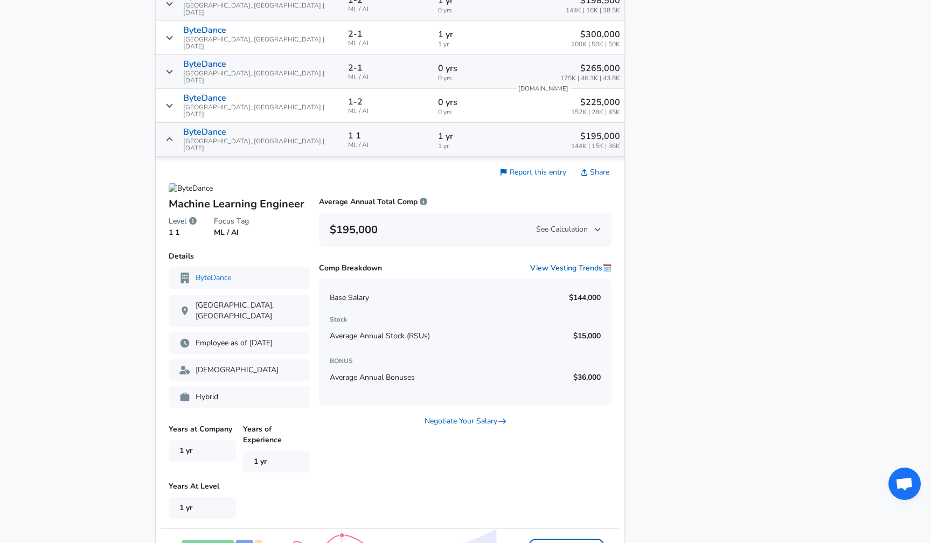
scroll to position [1514, 0]
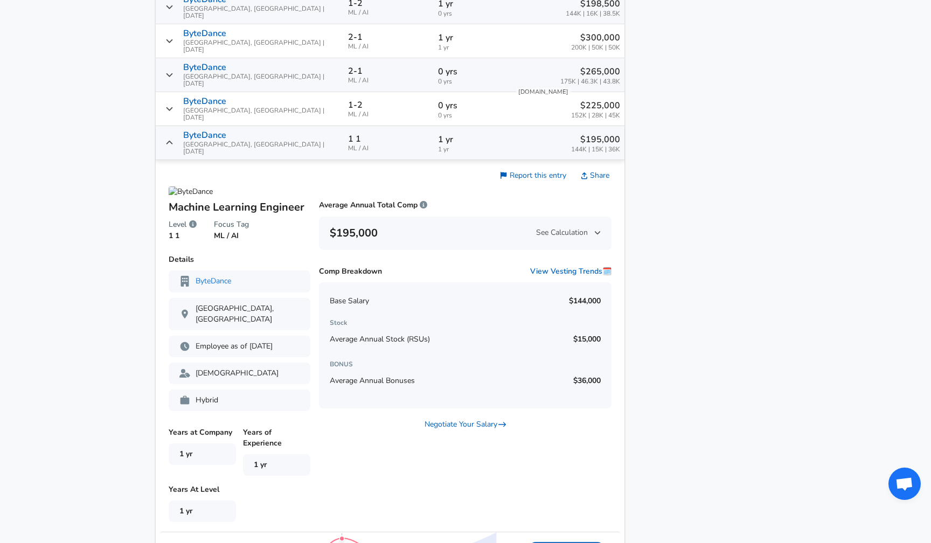
click at [385, 145] on span "ML / AI" at bounding box center [389, 148] width 82 height 7
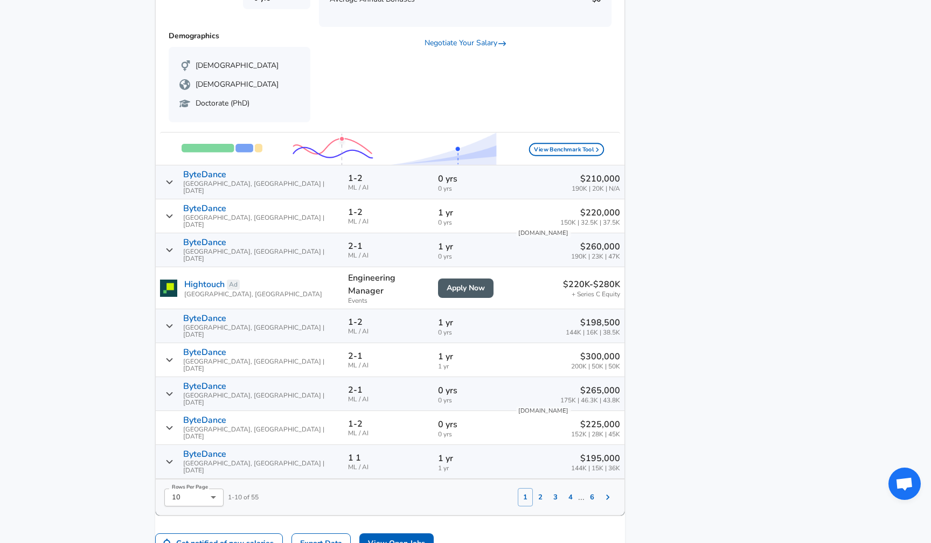
scroll to position [1194, 0]
click at [213, 489] on li "50" at bounding box center [206, 491] width 59 height 16
type input "50"
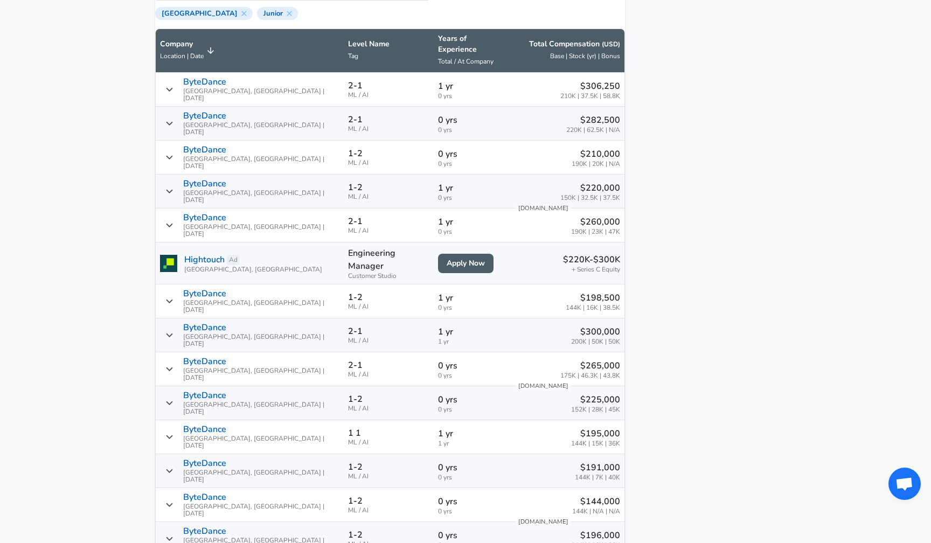
scroll to position [869, 0]
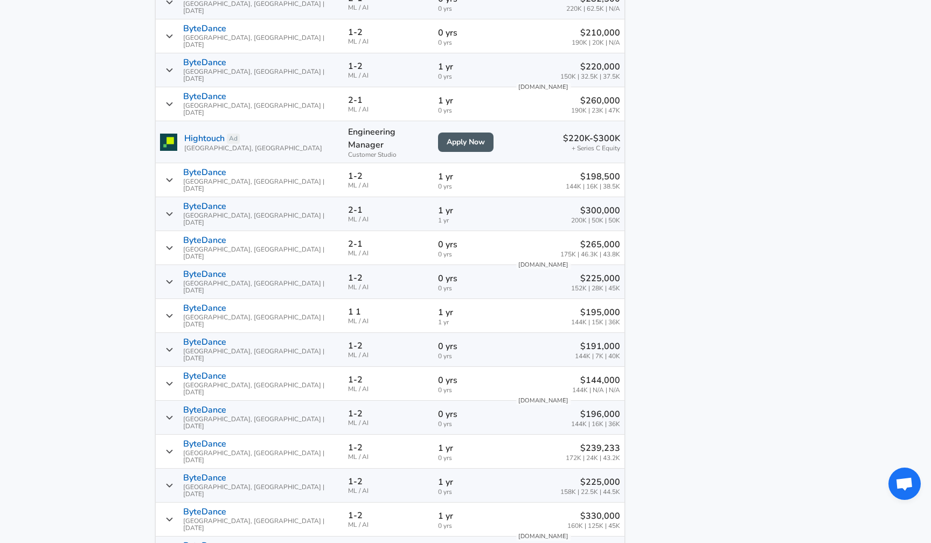
click at [286, 269] on div "ByteDance [GEOGRAPHIC_DATA], [GEOGRAPHIC_DATA] | [DATE]" at bounding box center [249, 281] width 179 height 25
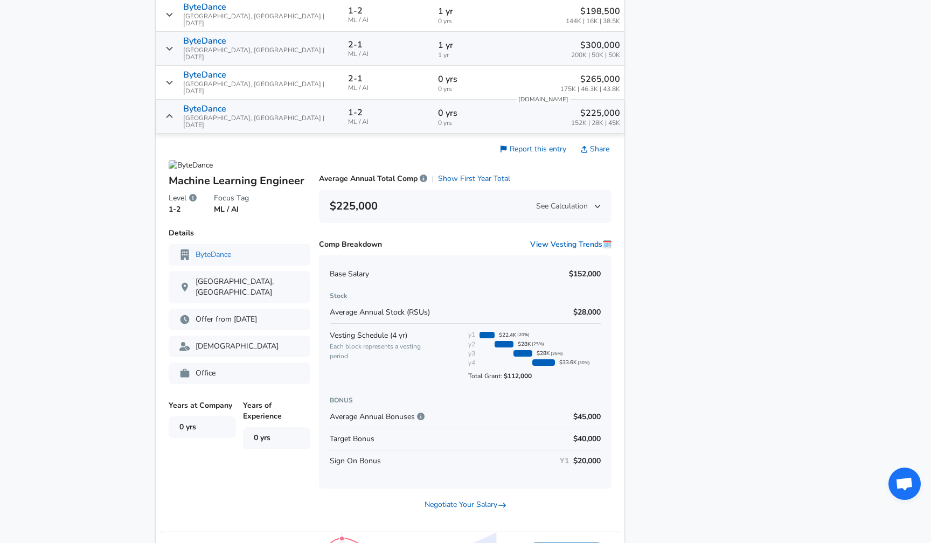
scroll to position [1023, 0]
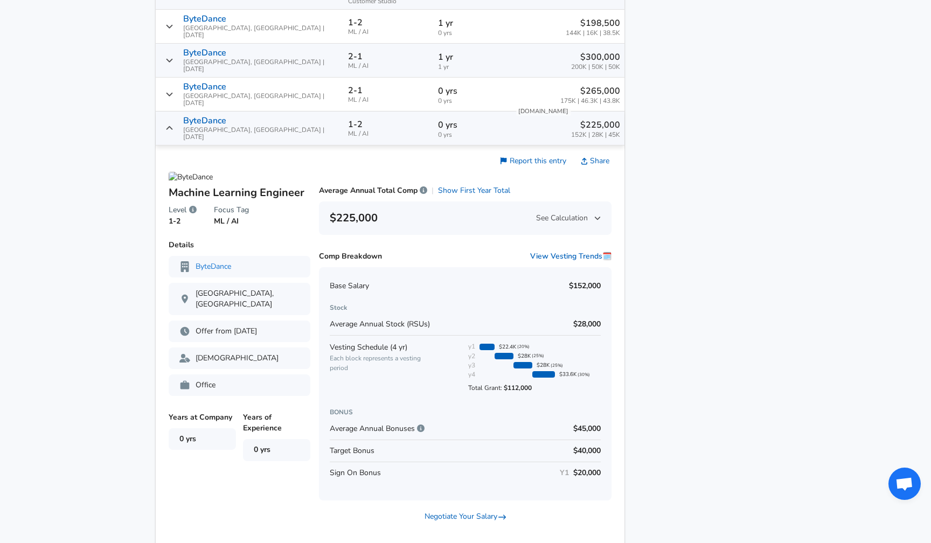
click at [277, 116] on div "ByteDance [GEOGRAPHIC_DATA], [GEOGRAPHIC_DATA] | [DATE]" at bounding box center [249, 128] width 179 height 25
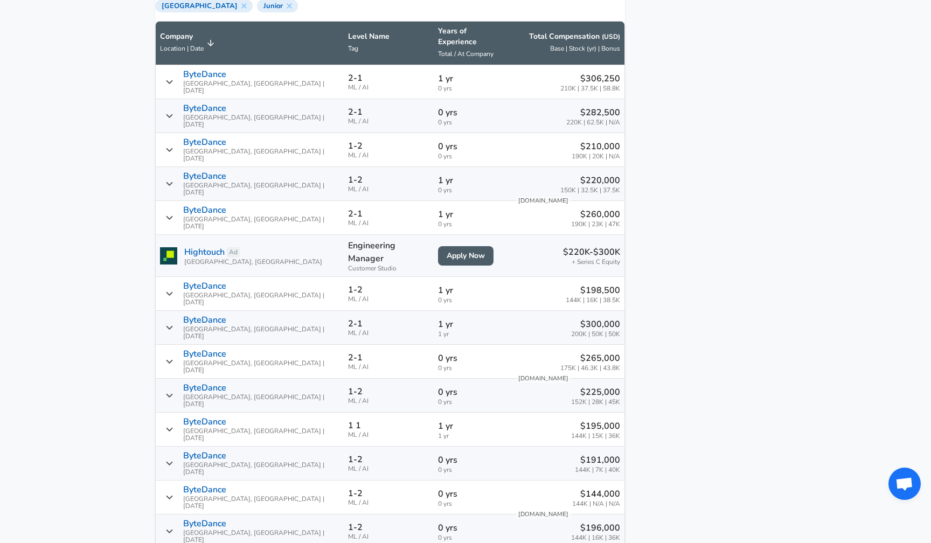
scroll to position [883, 0]
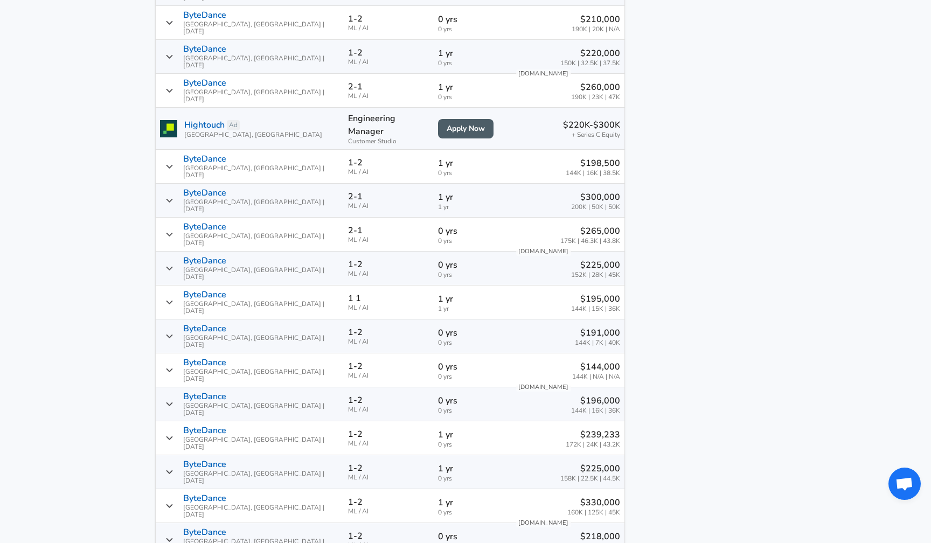
click at [266, 369] on span "[GEOGRAPHIC_DATA], [GEOGRAPHIC_DATA] | [DATE]" at bounding box center [261, 376] width 156 height 14
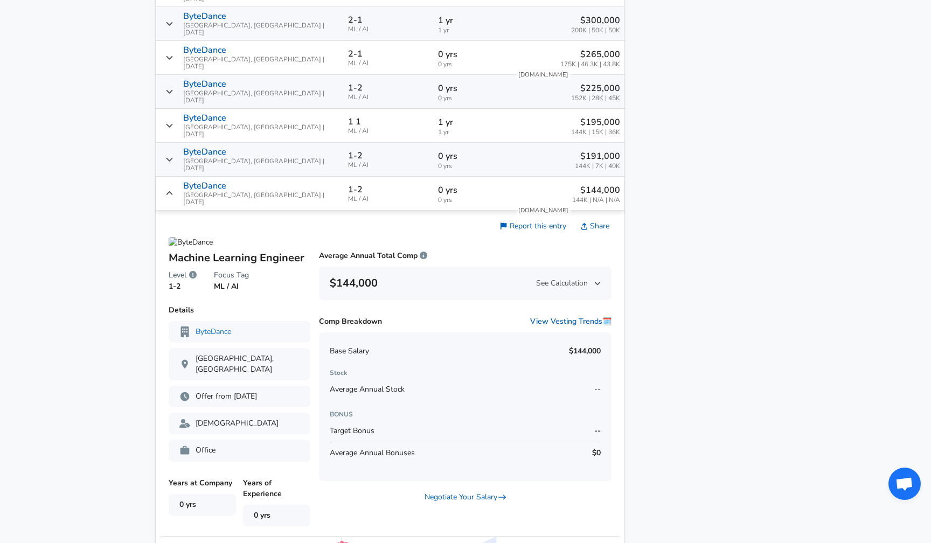
scroll to position [1038, 0]
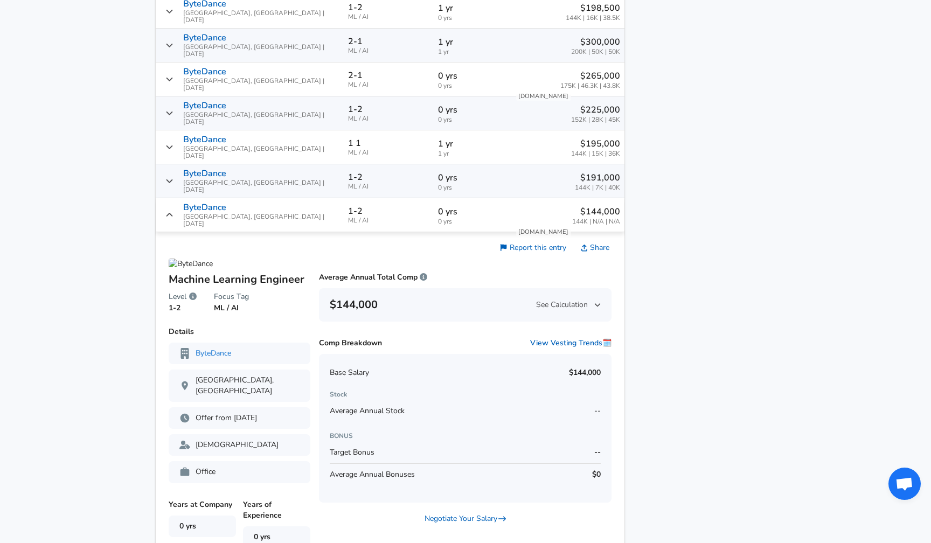
click at [263, 198] on td "ByteDance [GEOGRAPHIC_DATA], [GEOGRAPHIC_DATA] | [DATE]" at bounding box center [250, 215] width 188 height 34
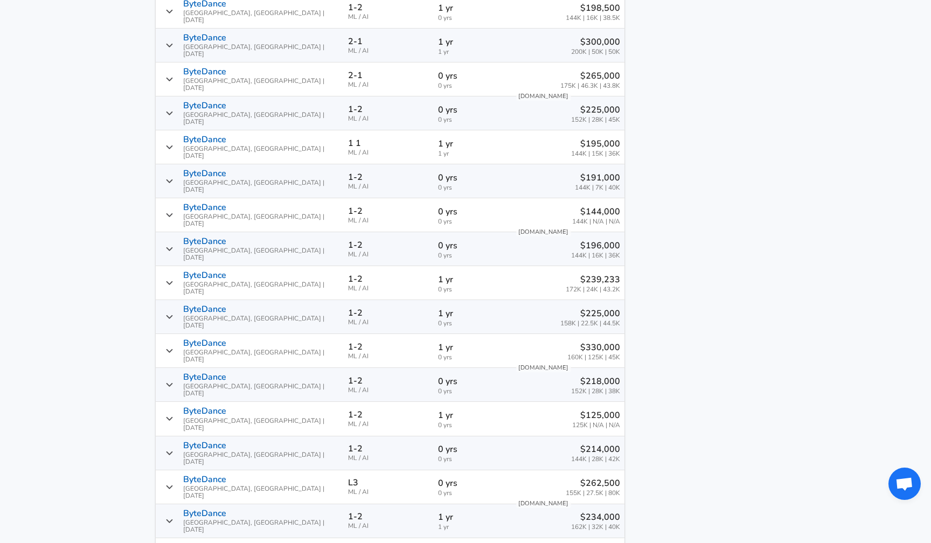
click at [264, 271] on span "ByteDance [GEOGRAPHIC_DATA], [GEOGRAPHIC_DATA] | [DATE]" at bounding box center [261, 283] width 156 height 25
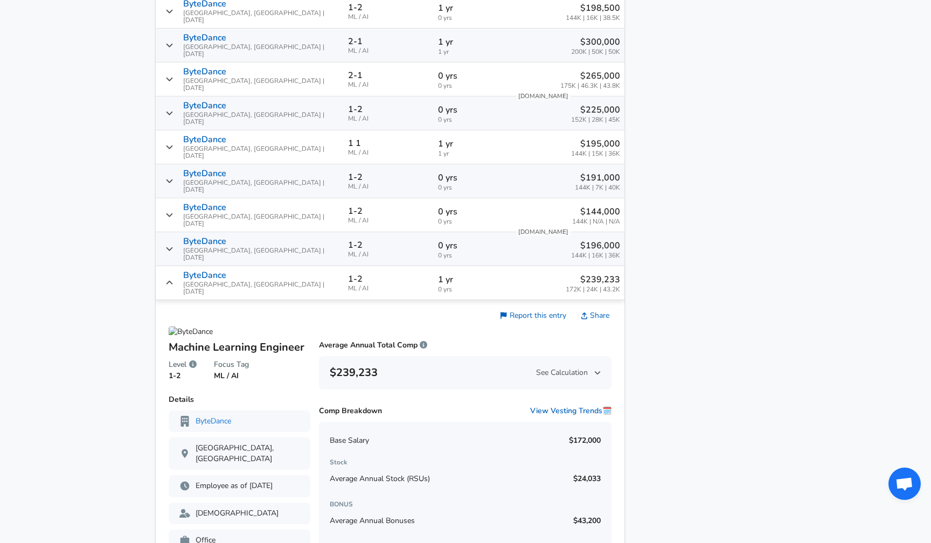
click at [264, 271] on span "ByteDance [GEOGRAPHIC_DATA], [GEOGRAPHIC_DATA] | [DATE]" at bounding box center [261, 283] width 156 height 25
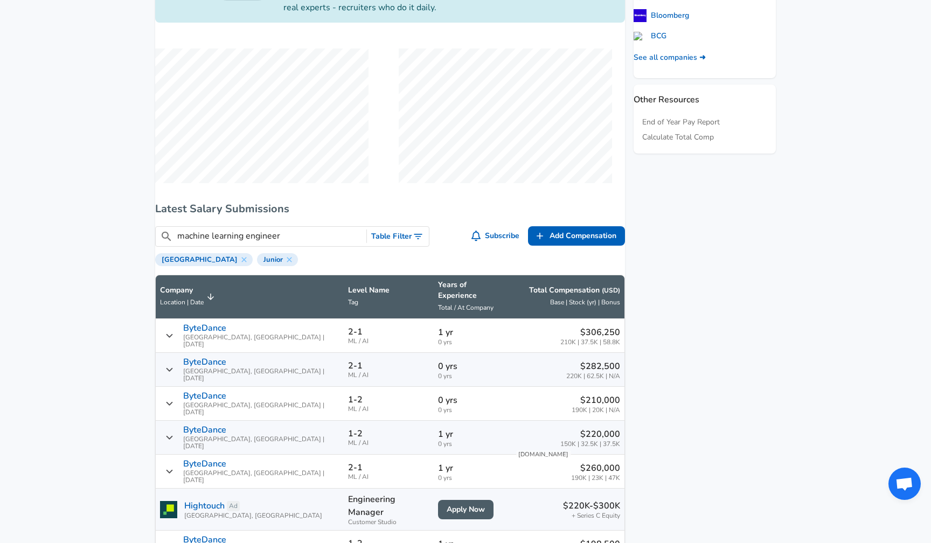
scroll to position [577, 0]
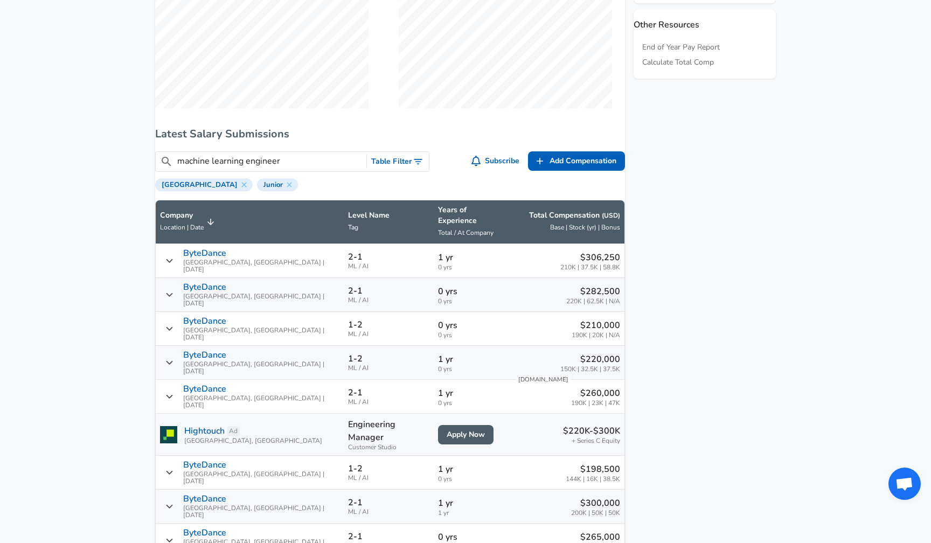
click at [289, 167] on input "machine learning engineer" at bounding box center [269, 161] width 185 height 13
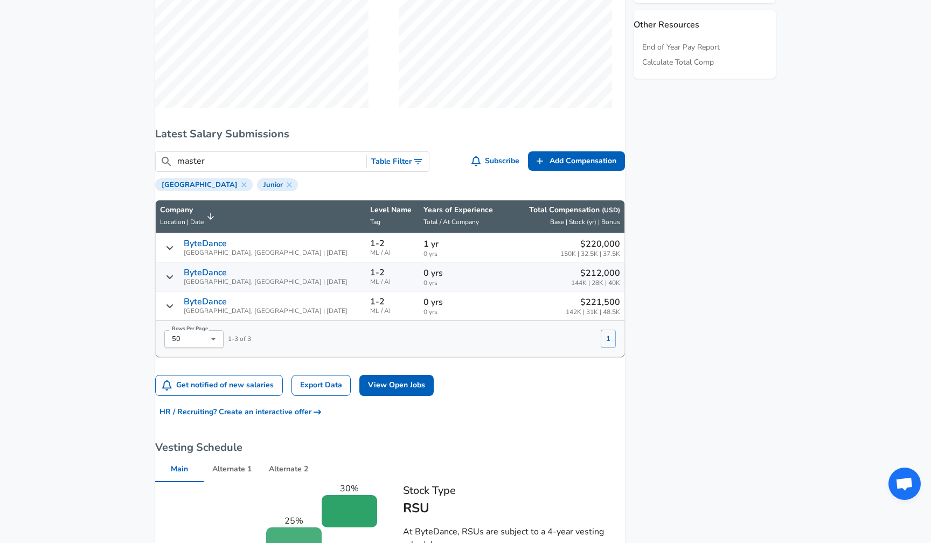
click at [293, 253] on div "ByteDance [GEOGRAPHIC_DATA], [GEOGRAPHIC_DATA] | [DATE]" at bounding box center [261, 248] width 202 height 18
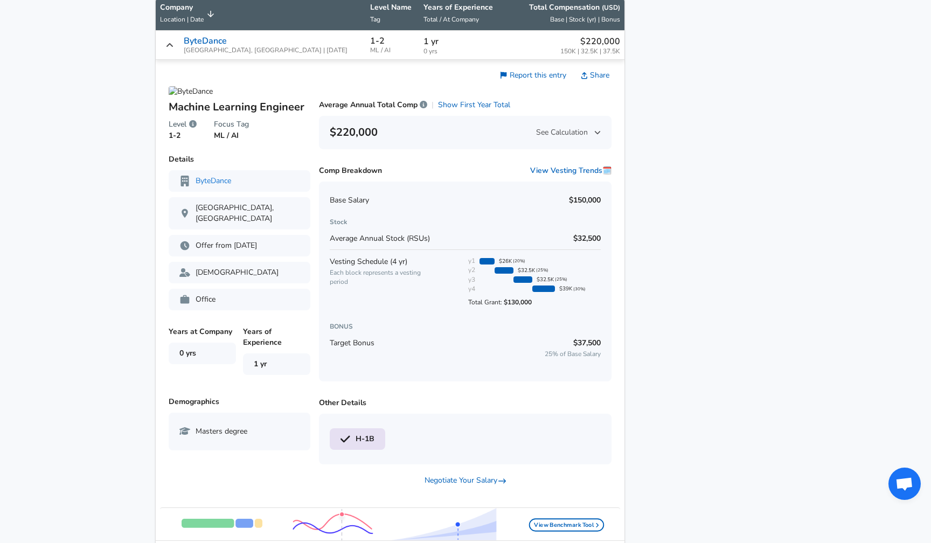
scroll to position [760, 0]
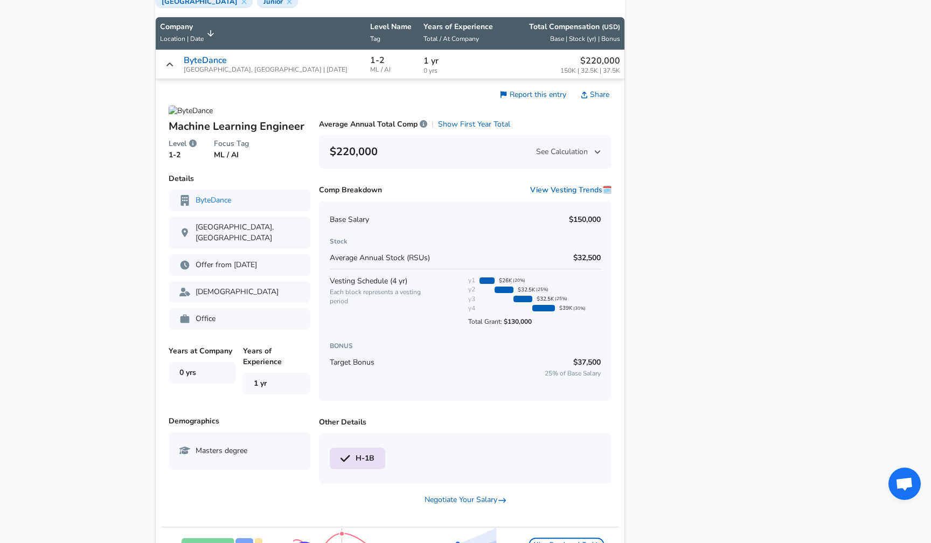
click at [275, 73] on div "ByteDance [GEOGRAPHIC_DATA], [GEOGRAPHIC_DATA] | [DATE]" at bounding box center [261, 65] width 202 height 18
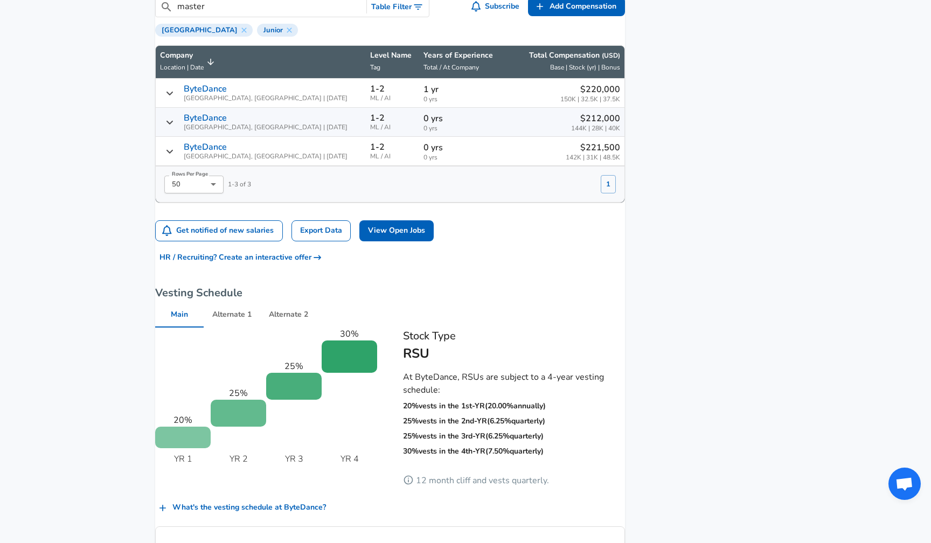
scroll to position [728, 0]
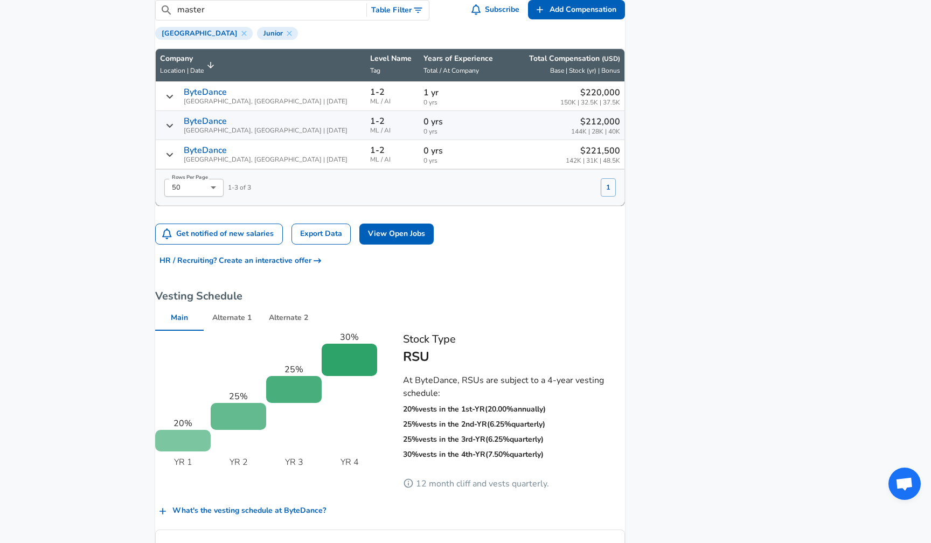
click at [271, 134] on span "[GEOGRAPHIC_DATA], [GEOGRAPHIC_DATA] | [DATE]" at bounding box center [266, 130] width 164 height 7
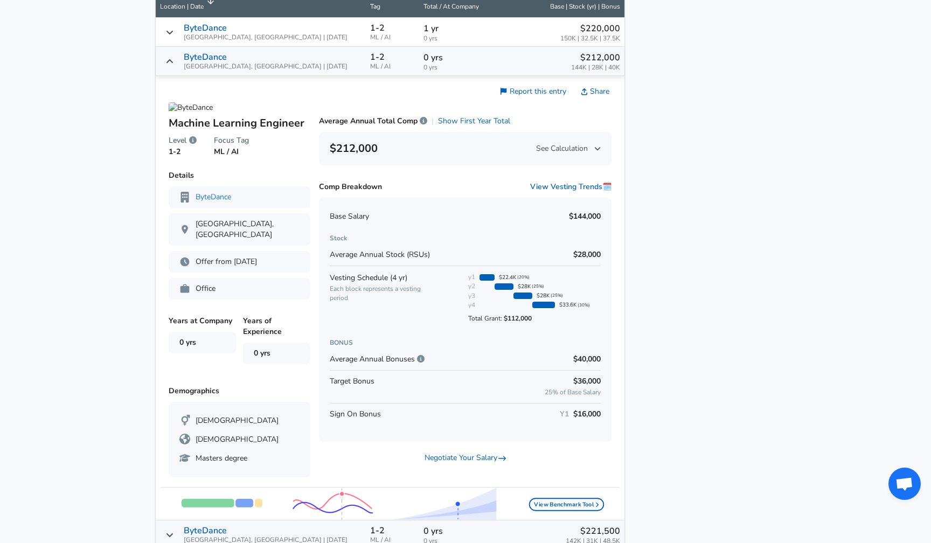
scroll to position [776, 0]
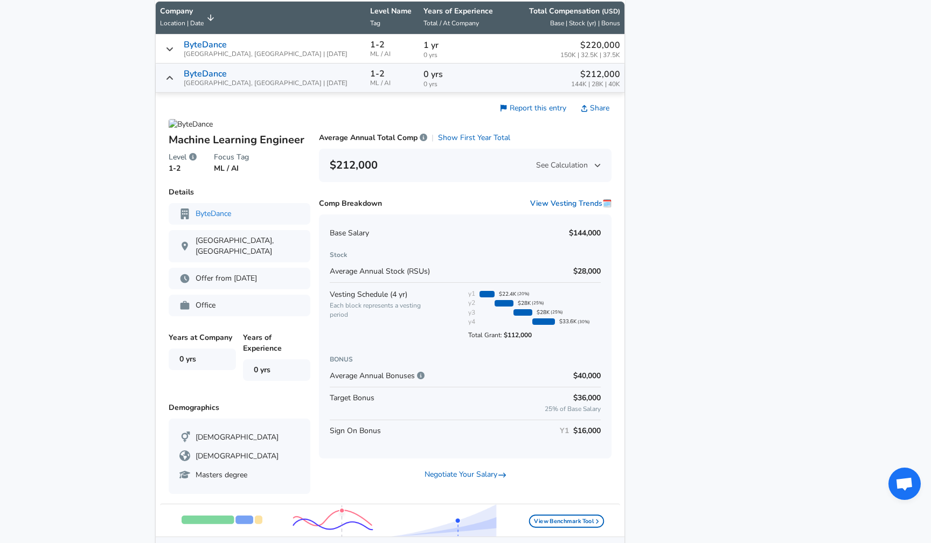
click at [286, 87] on div "ByteDance [GEOGRAPHIC_DATA], [GEOGRAPHIC_DATA] | [DATE]" at bounding box center [261, 78] width 202 height 18
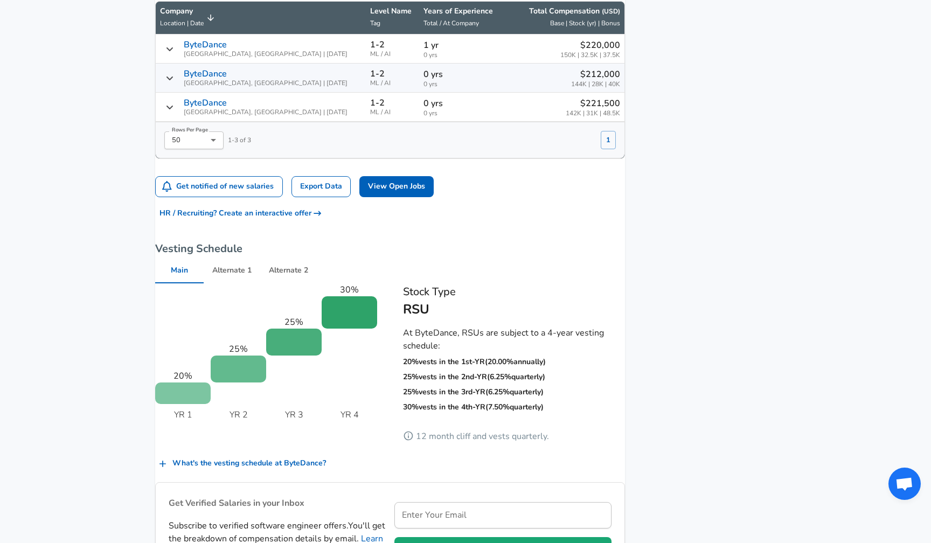
click at [286, 114] on div "ByteDance [GEOGRAPHIC_DATA], [GEOGRAPHIC_DATA] | [DATE]" at bounding box center [261, 107] width 202 height 18
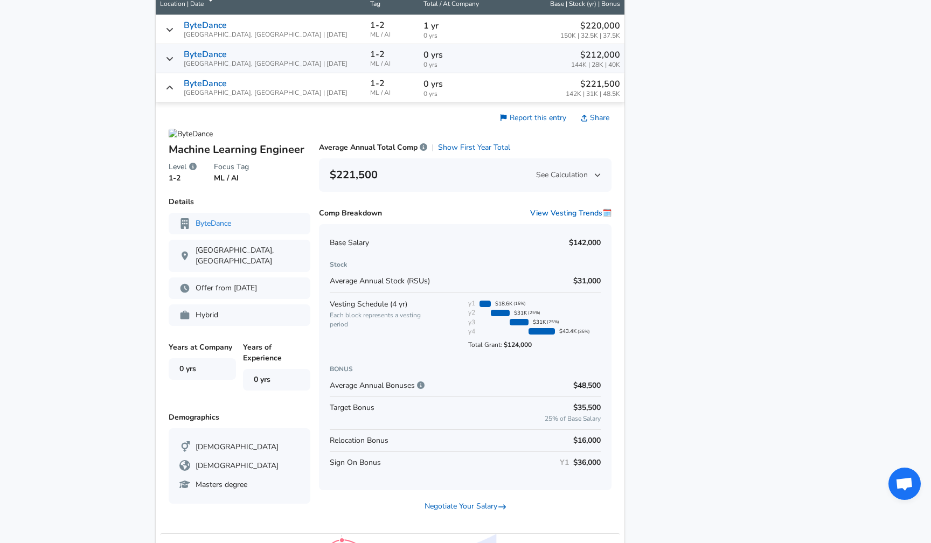
click at [291, 96] on div "ByteDance [GEOGRAPHIC_DATA], [GEOGRAPHIC_DATA] | [DATE]" at bounding box center [261, 88] width 202 height 18
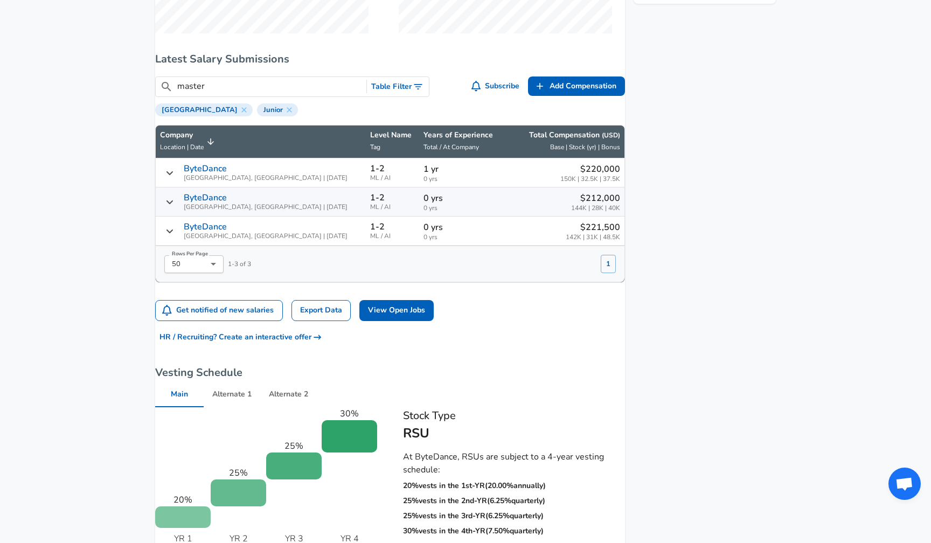
scroll to position [650, 0]
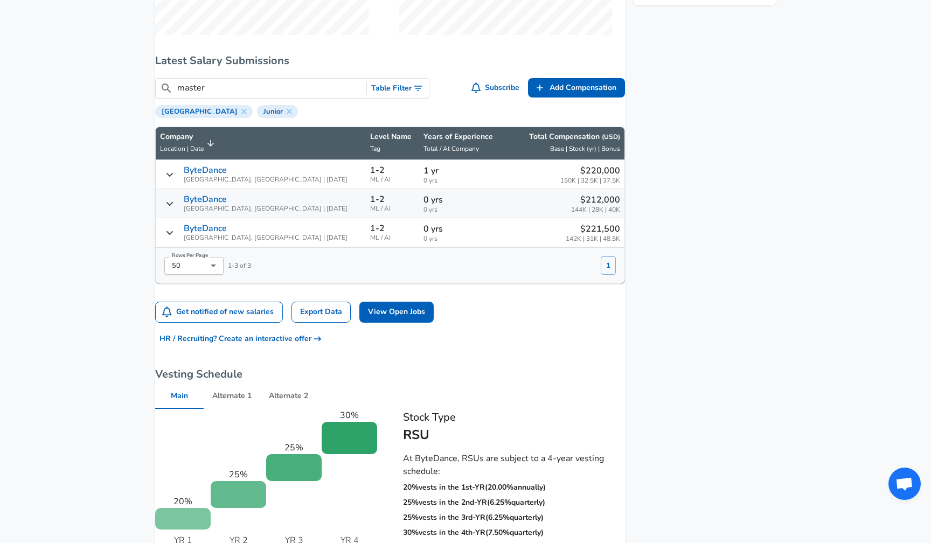
click at [291, 95] on input "master" at bounding box center [269, 87] width 185 height 13
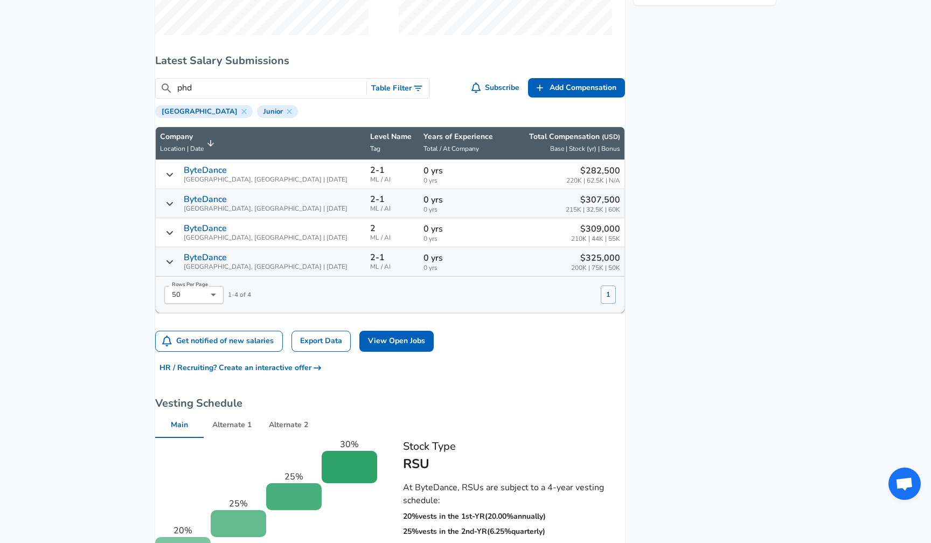
type input "phd"
click at [283, 178] on div "ByteDance [GEOGRAPHIC_DATA], [GEOGRAPHIC_DATA] | [DATE]" at bounding box center [261, 174] width 202 height 18
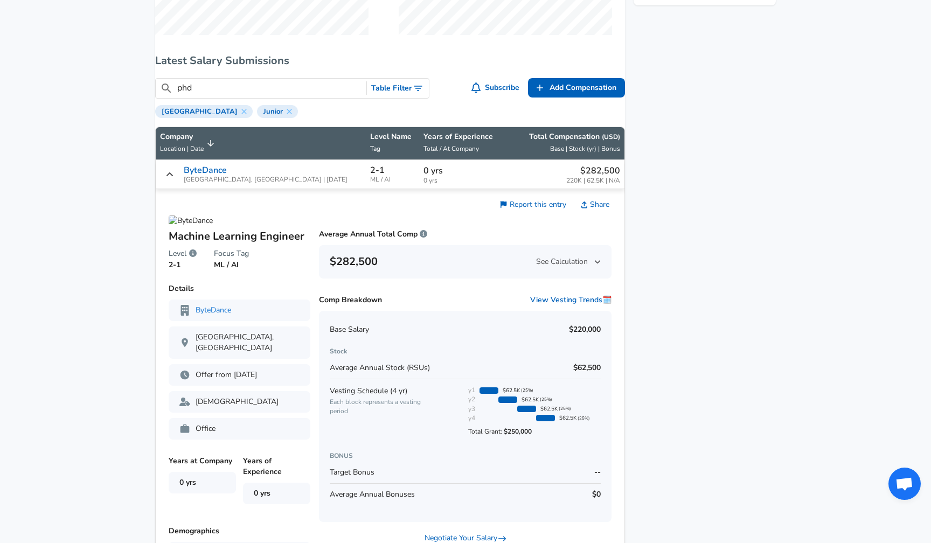
click at [283, 178] on div "ByteDance [GEOGRAPHIC_DATA], [GEOGRAPHIC_DATA] | [DATE]" at bounding box center [261, 174] width 202 height 18
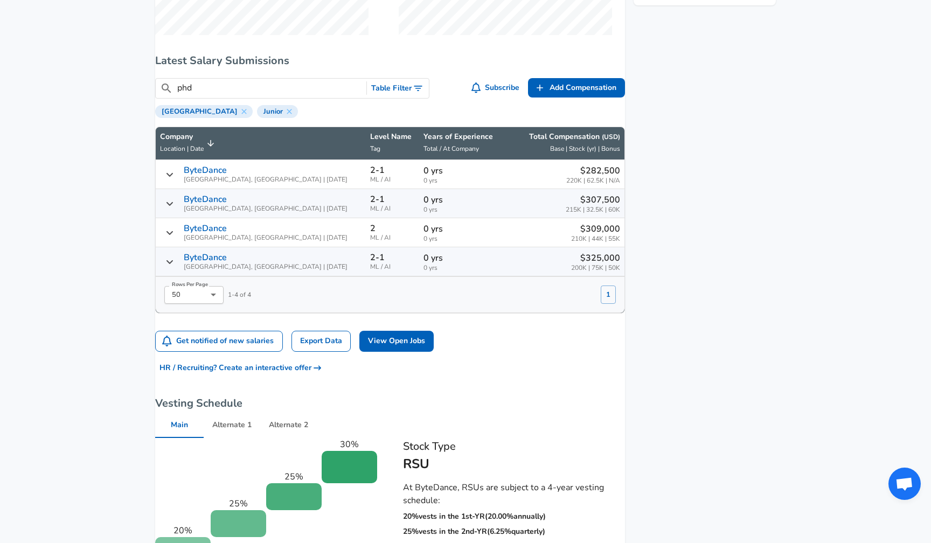
click at [283, 178] on div "ByteDance [GEOGRAPHIC_DATA], [GEOGRAPHIC_DATA] | [DATE]" at bounding box center [261, 174] width 202 height 18
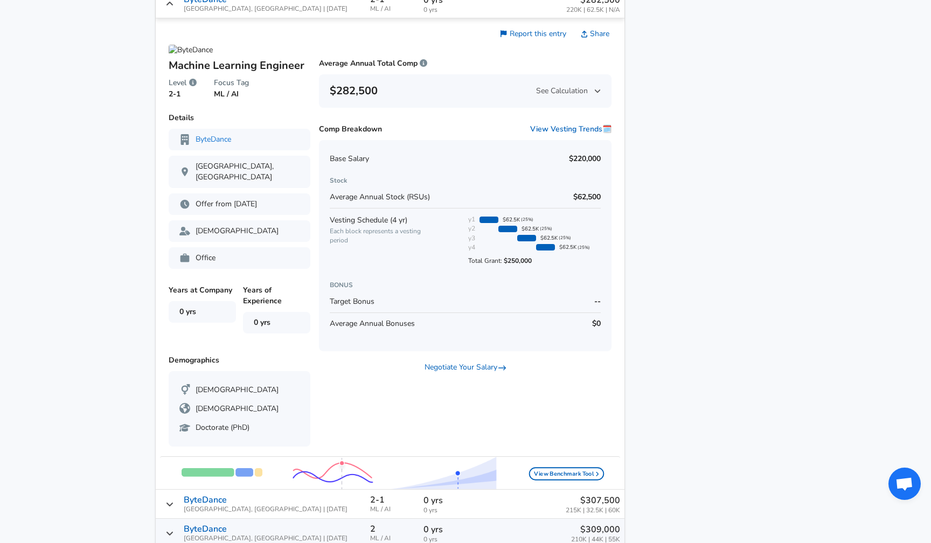
scroll to position [775, 0]
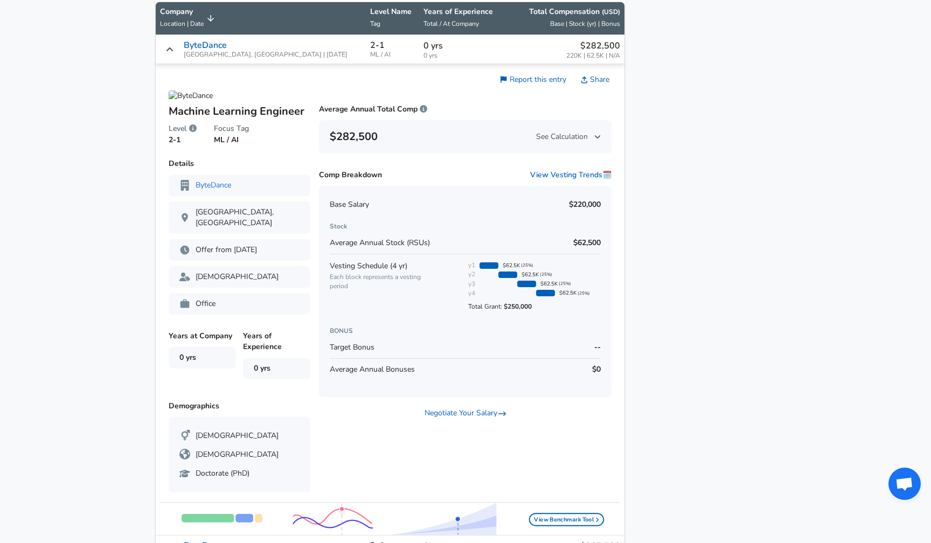
click at [286, 57] on div "ByteDance [GEOGRAPHIC_DATA], [GEOGRAPHIC_DATA] | [DATE]" at bounding box center [261, 49] width 202 height 18
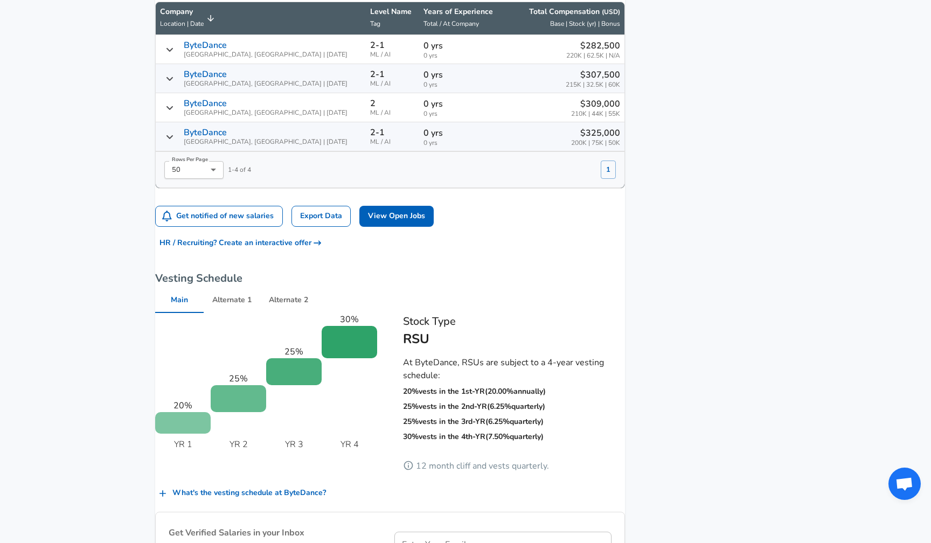
click at [286, 87] on div "ByteDance [GEOGRAPHIC_DATA], [GEOGRAPHIC_DATA] | [DATE]" at bounding box center [261, 79] width 202 height 18
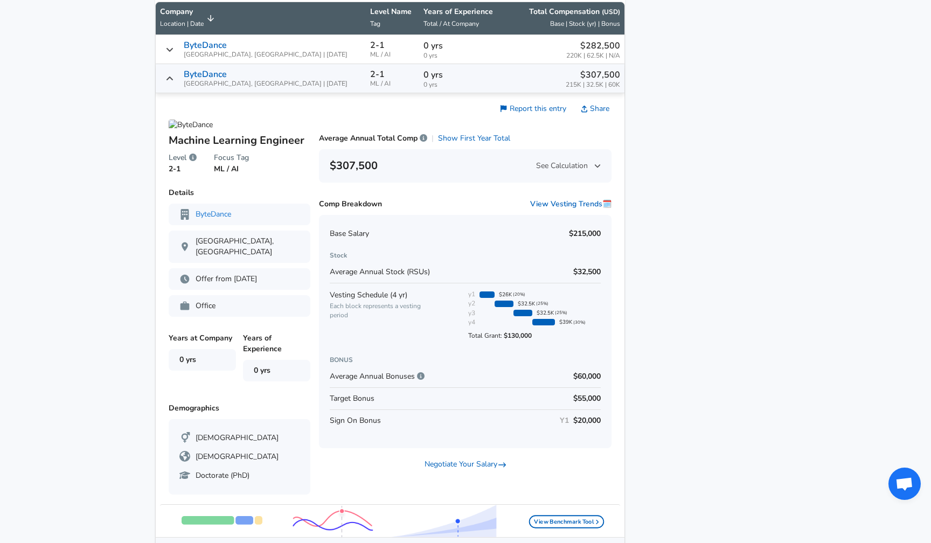
click at [286, 87] on div "ByteDance [GEOGRAPHIC_DATA], [GEOGRAPHIC_DATA] | [DATE]" at bounding box center [261, 79] width 202 height 18
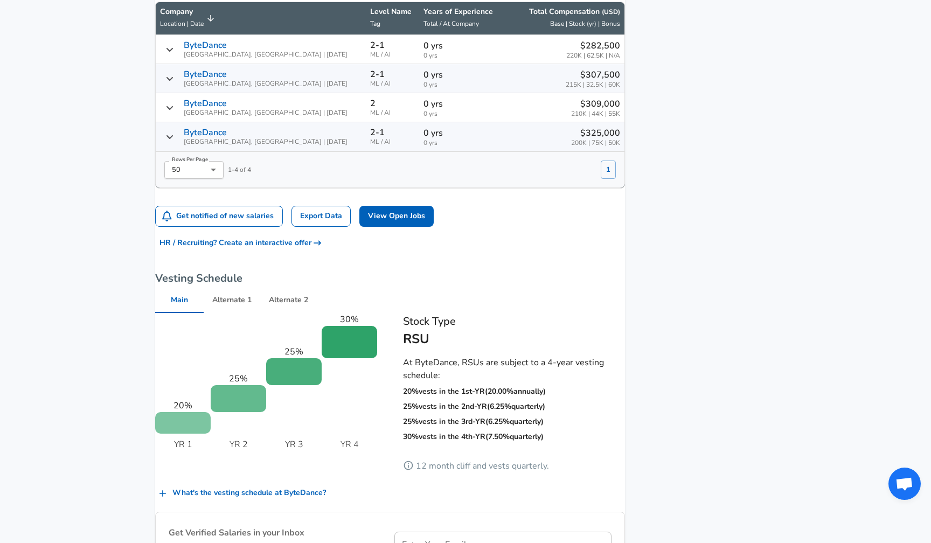
click at [287, 116] on span "[GEOGRAPHIC_DATA], [GEOGRAPHIC_DATA] | [DATE]" at bounding box center [266, 112] width 164 height 7
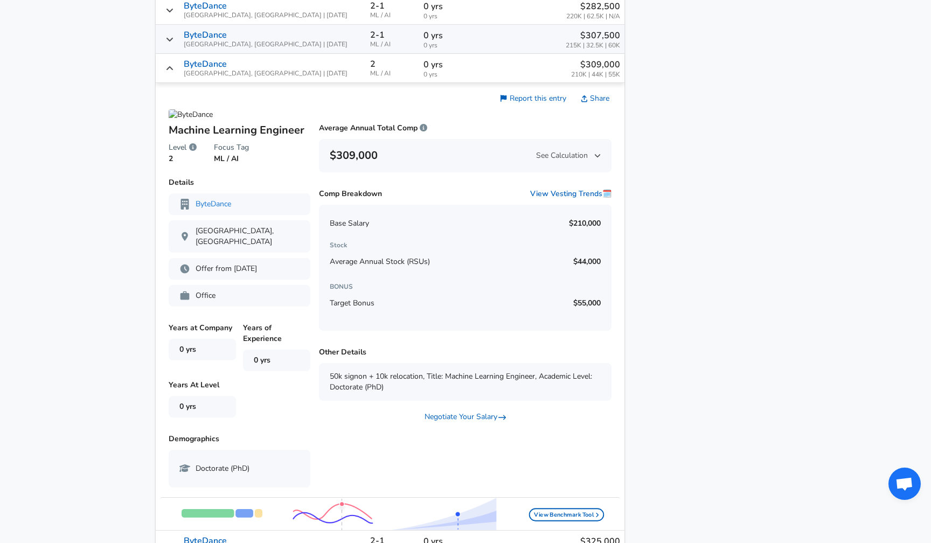
scroll to position [809, 0]
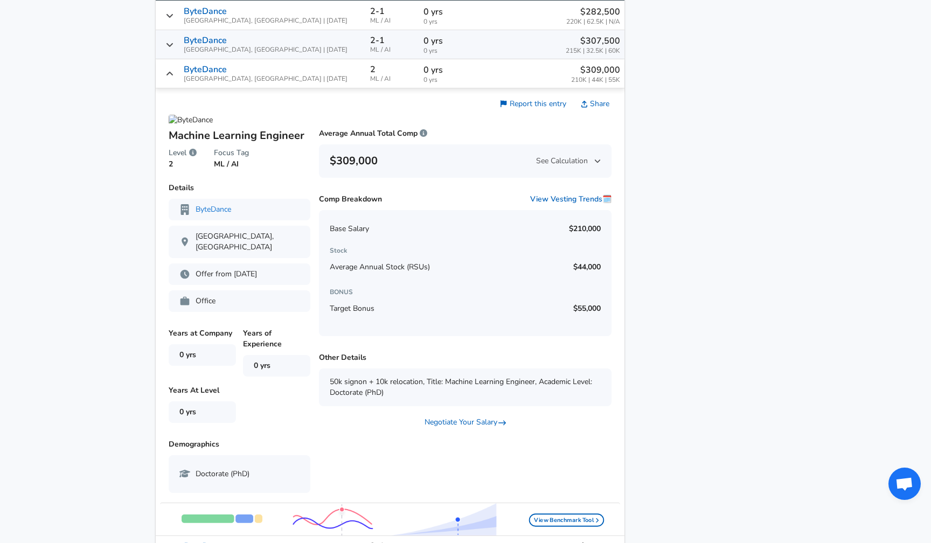
click at [289, 72] on span "ByteDance [GEOGRAPHIC_DATA], [GEOGRAPHIC_DATA] | [DATE]" at bounding box center [266, 74] width 164 height 18
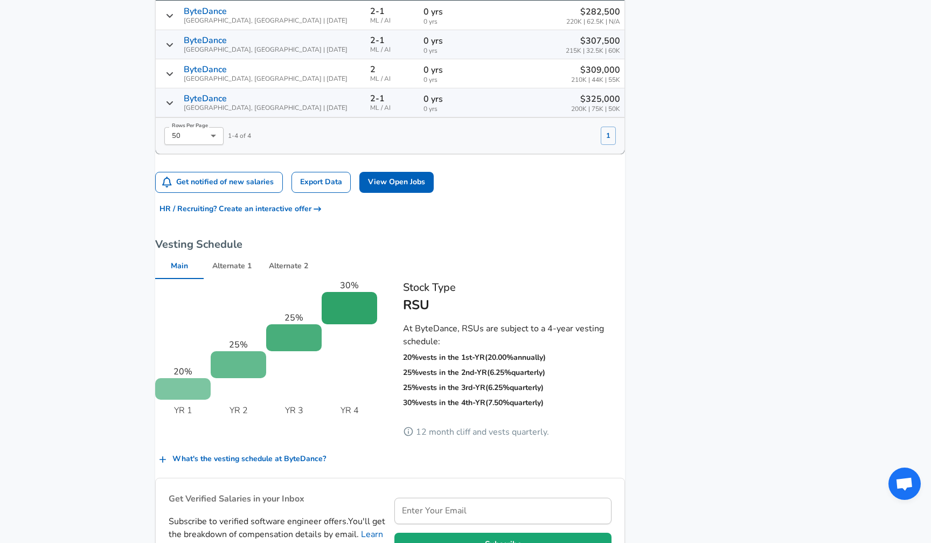
click at [289, 112] on span "[GEOGRAPHIC_DATA], [GEOGRAPHIC_DATA] | [DATE]" at bounding box center [266, 108] width 164 height 7
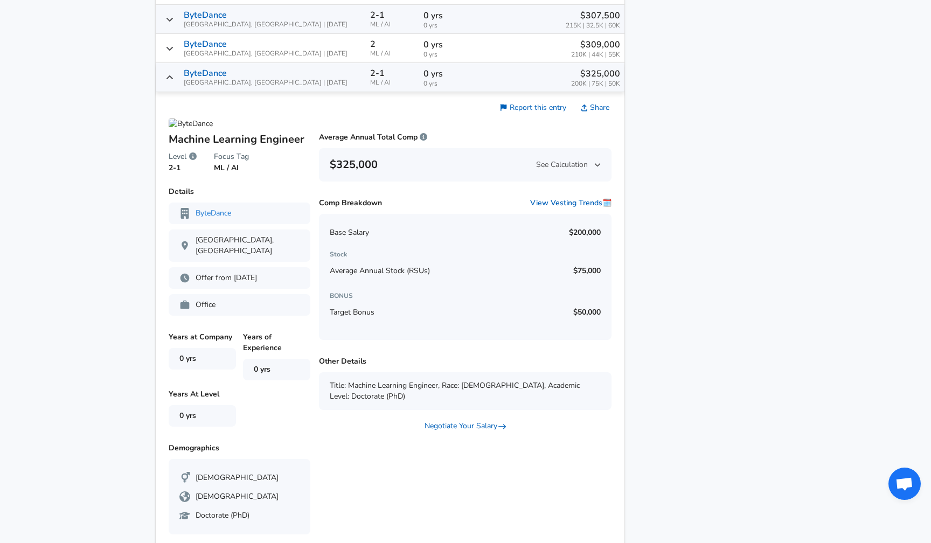
scroll to position [830, 0]
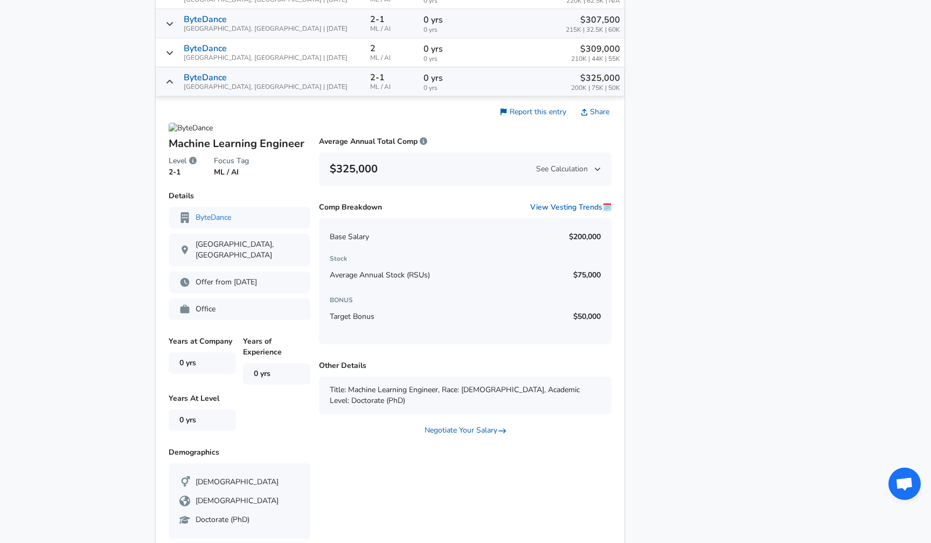
click at [290, 91] on span "[GEOGRAPHIC_DATA], [GEOGRAPHIC_DATA] | [DATE]" at bounding box center [266, 87] width 164 height 7
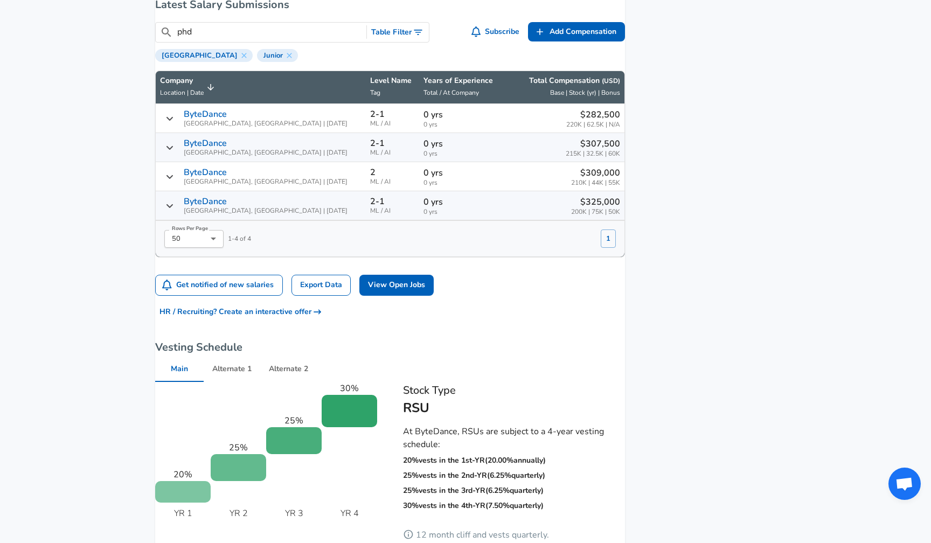
scroll to position [702, 0]
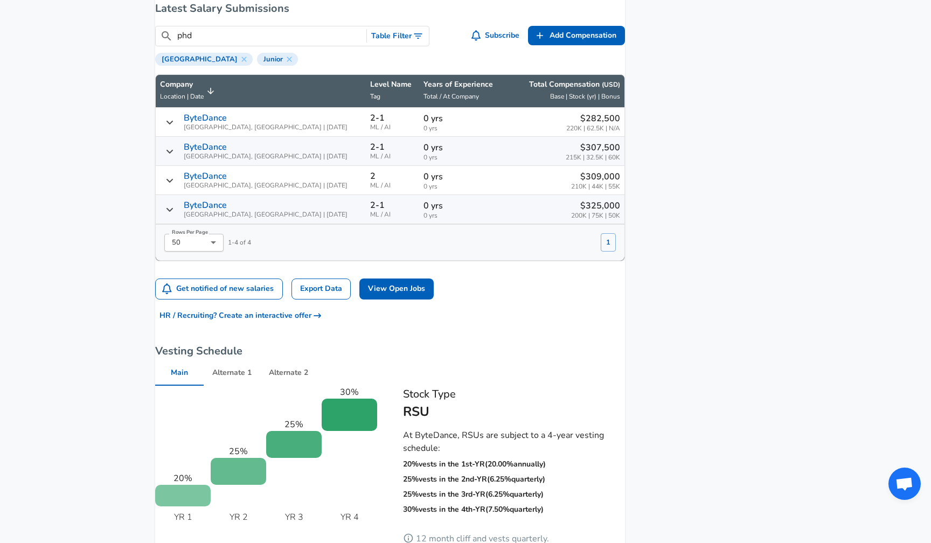
click at [307, 42] on input "phd" at bounding box center [269, 35] width 185 height 13
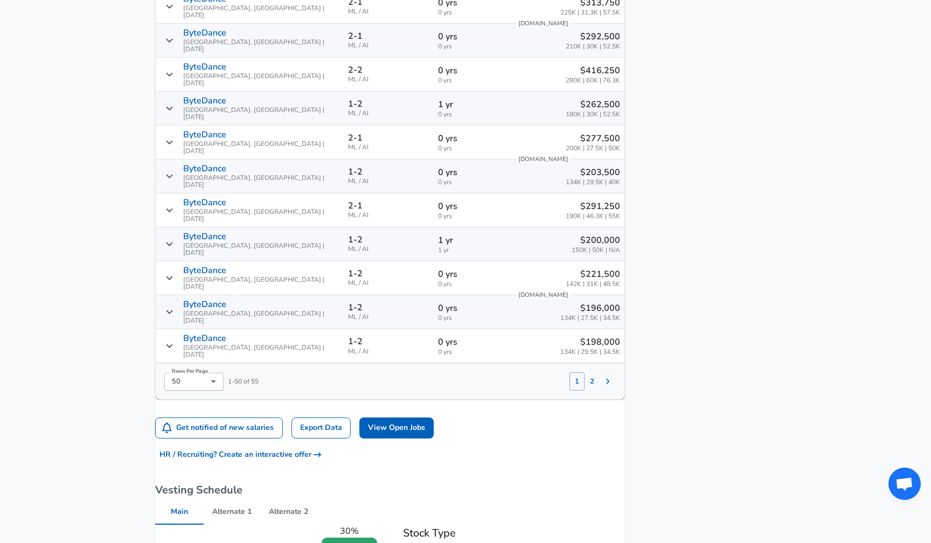
scroll to position [1944, 0]
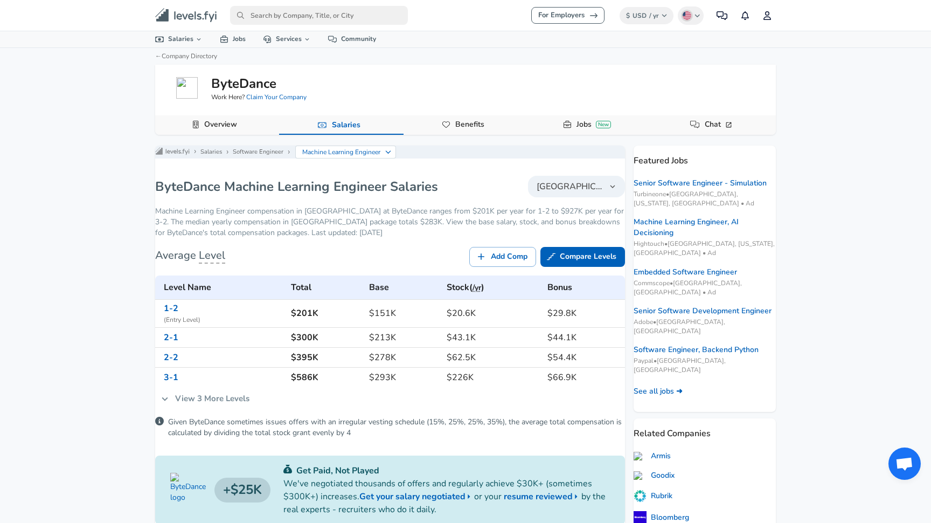
click at [287, 17] on input "primary" at bounding box center [319, 15] width 178 height 19
type input "bated"
click at [299, 39] on h6 "ByteD ance" at bounding box center [278, 38] width 43 height 10
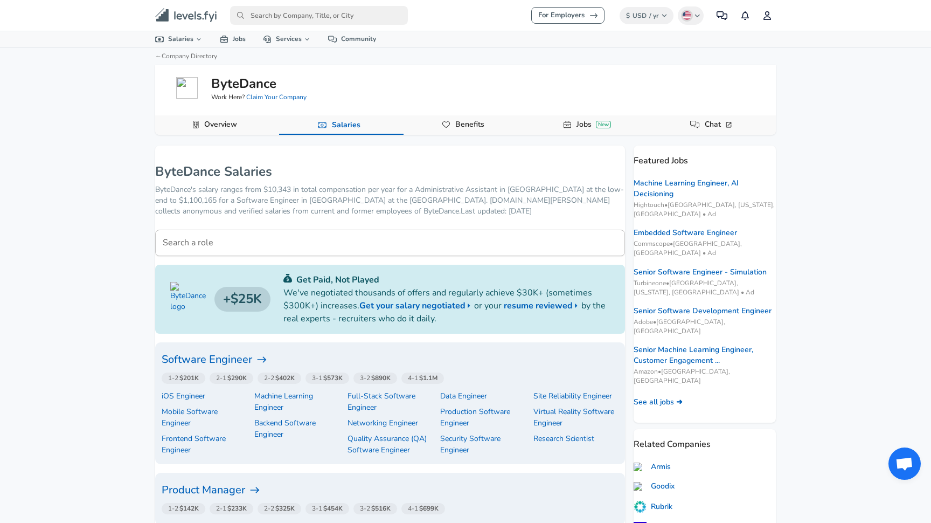
click at [409, 241] on input "Search a role" at bounding box center [390, 243] width 470 height 26
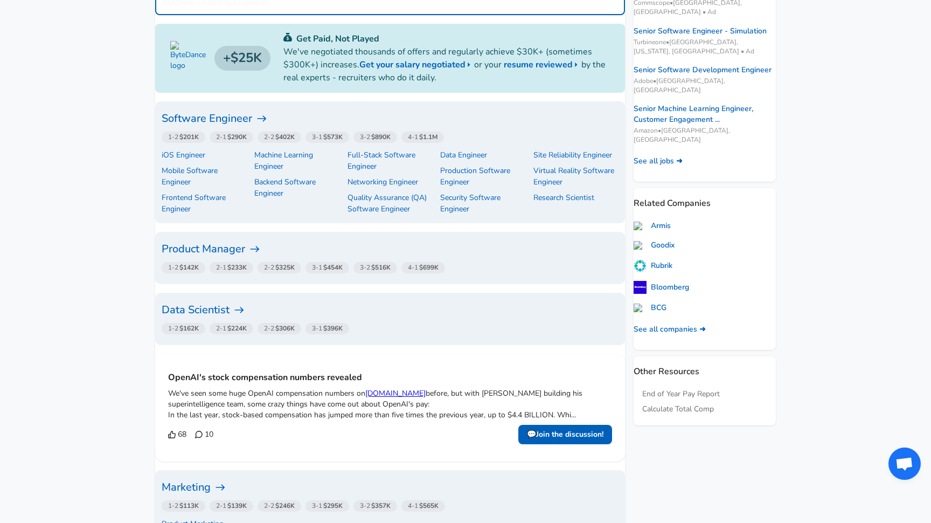
scroll to position [241, 0]
click at [534, 191] on p "Research Scientist" at bounding box center [564, 196] width 61 height 11
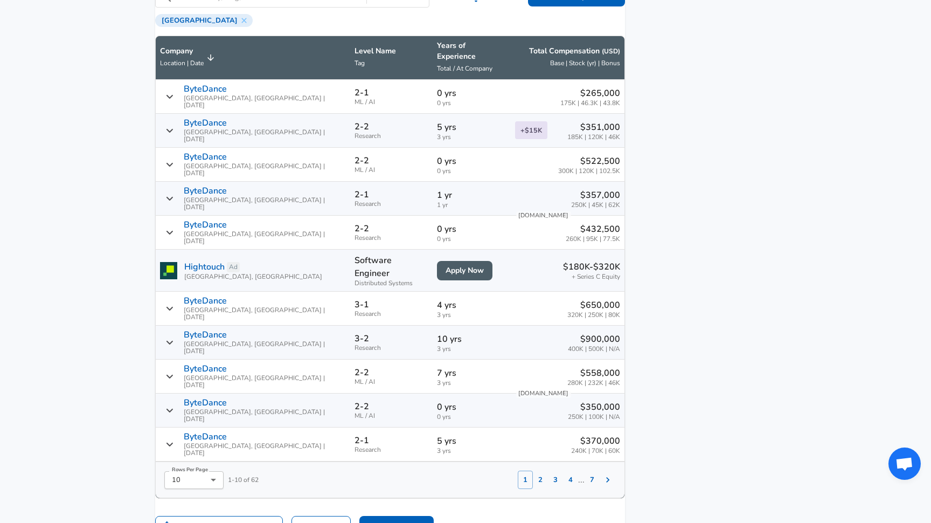
scroll to position [743, 0]
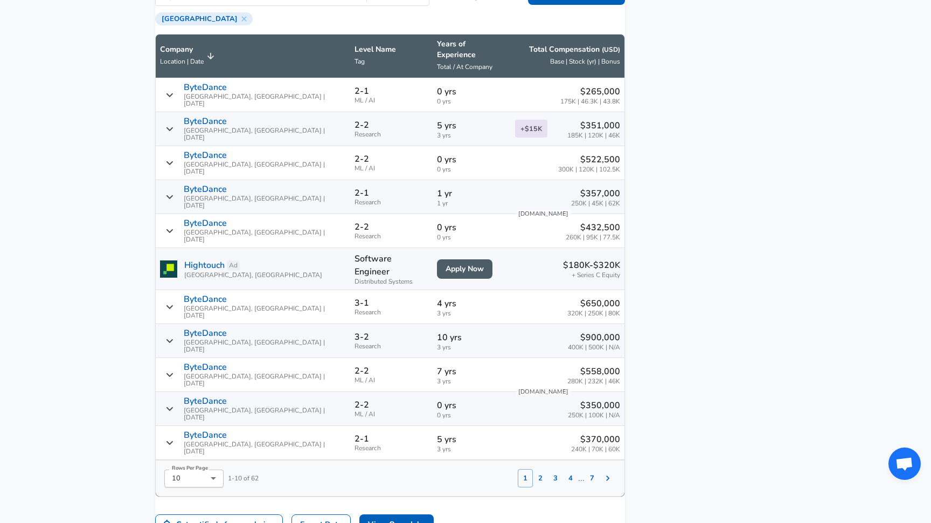
click at [178, 118] on div "ByteDance [GEOGRAPHIC_DATA], [GEOGRAPHIC_DATA] | [DATE]" at bounding box center [253, 128] width 186 height 25
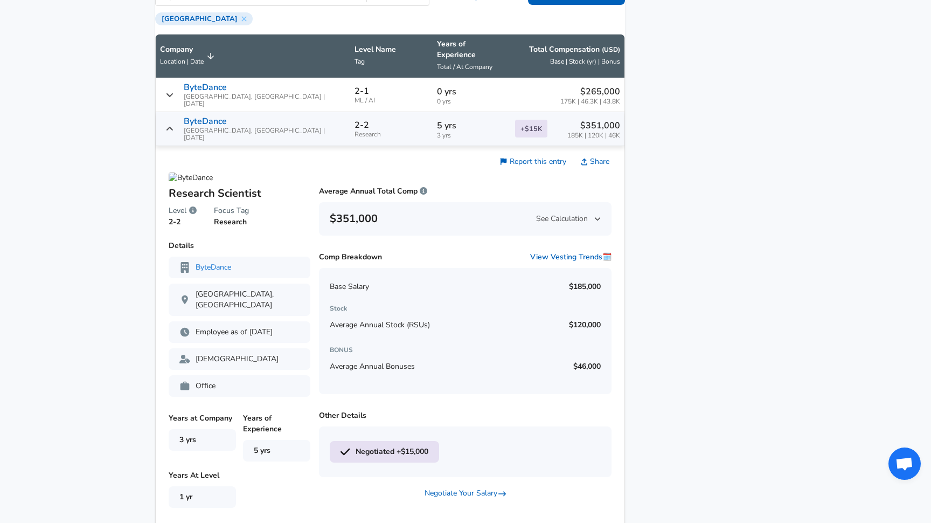
click at [174, 125] on icon "Salary Submissions" at bounding box center [169, 129] width 9 height 9
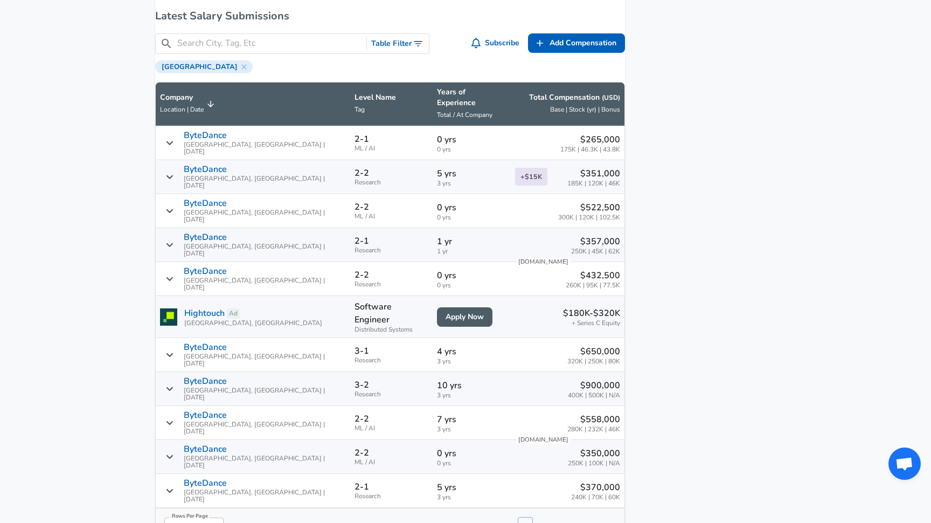
scroll to position [667, 0]
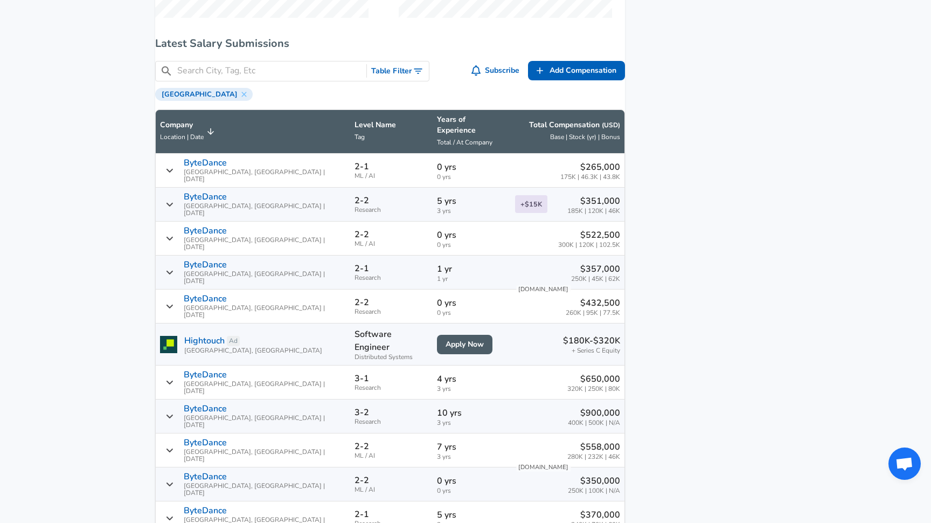
click at [240, 76] on input "Search City, Tag, Etc" at bounding box center [269, 70] width 185 height 13
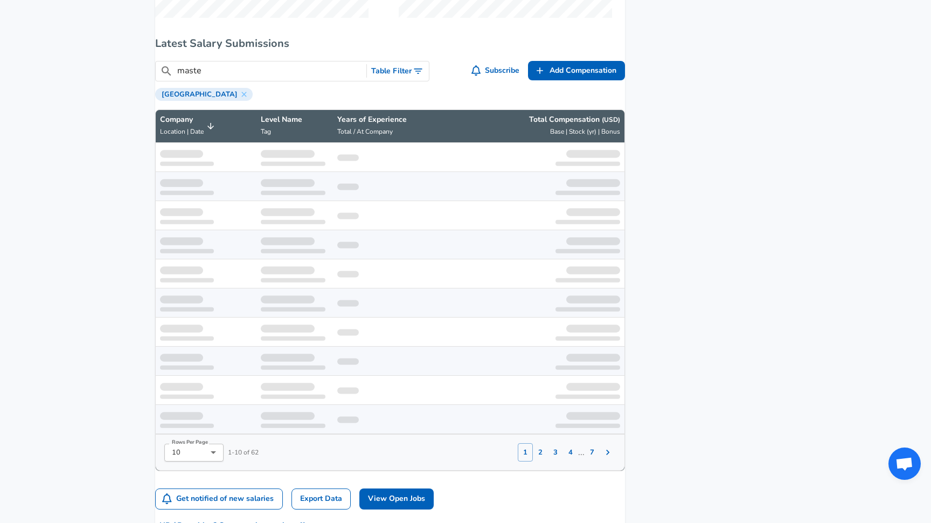
type input "master"
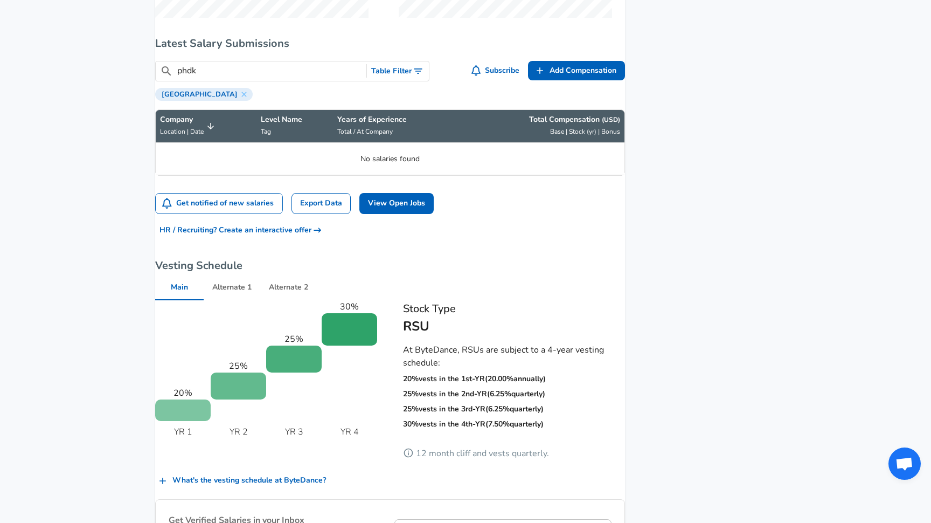
type input "phd"
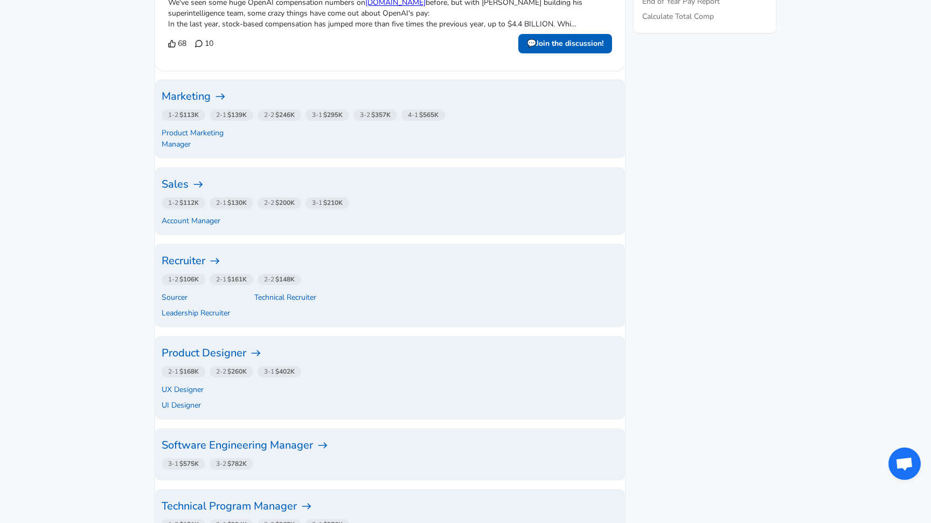
scroll to position [667, 0]
